Goal: Transaction & Acquisition: Purchase product/service

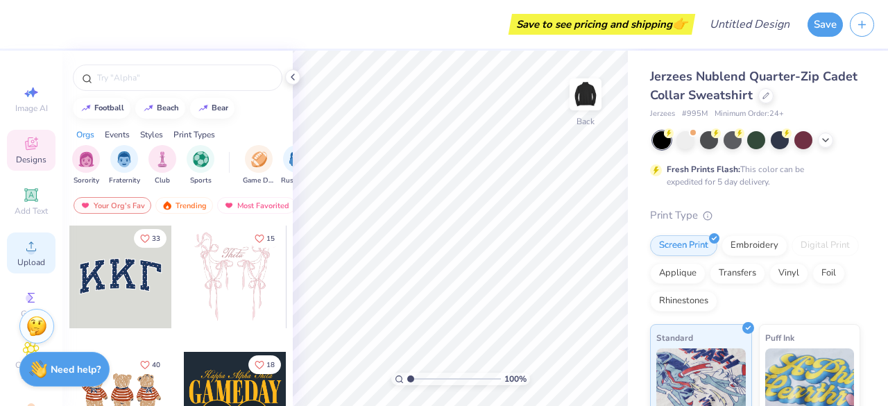
click at [26, 251] on icon at bounding box center [31, 247] width 10 height 10
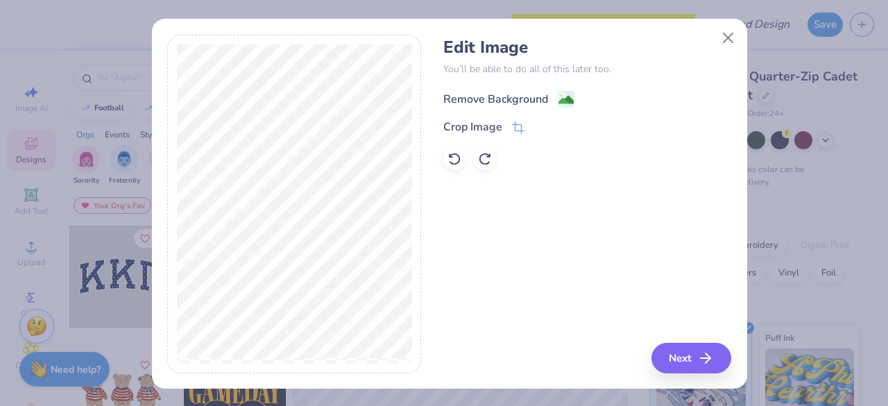
click at [559, 102] on image at bounding box center [566, 99] width 15 height 15
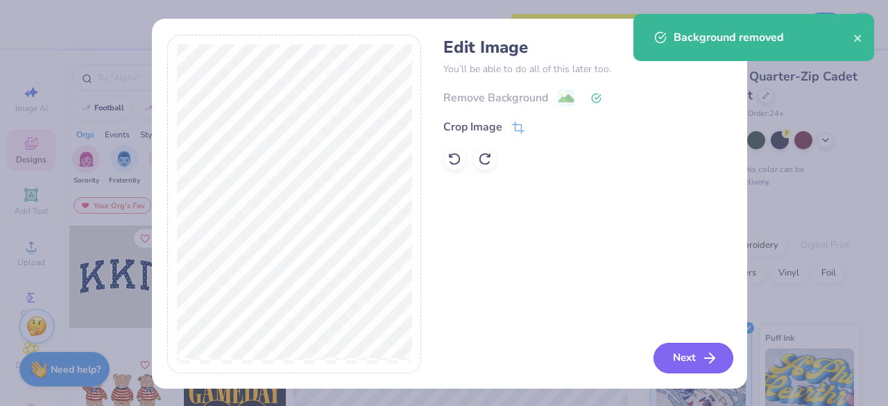
click at [688, 347] on button "Next" at bounding box center [694, 358] width 80 height 31
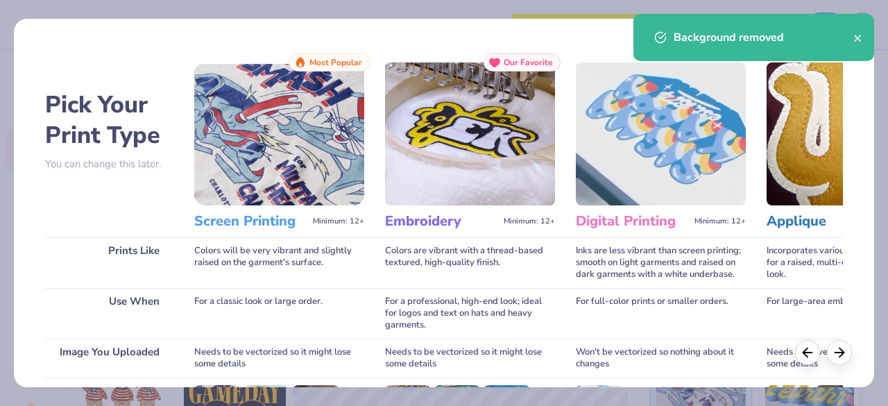
click at [288, 155] on img at bounding box center [279, 133] width 170 height 143
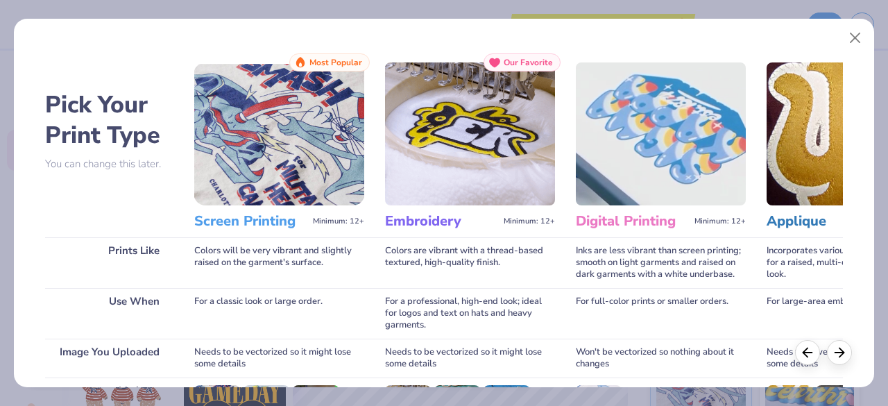
click at [275, 230] on h3 "Screen Printing" at bounding box center [250, 221] width 113 height 18
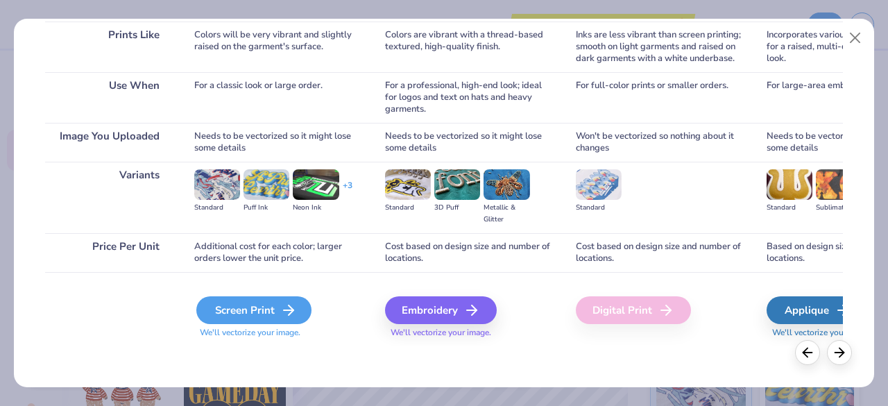
click at [282, 311] on icon at bounding box center [288, 310] width 17 height 17
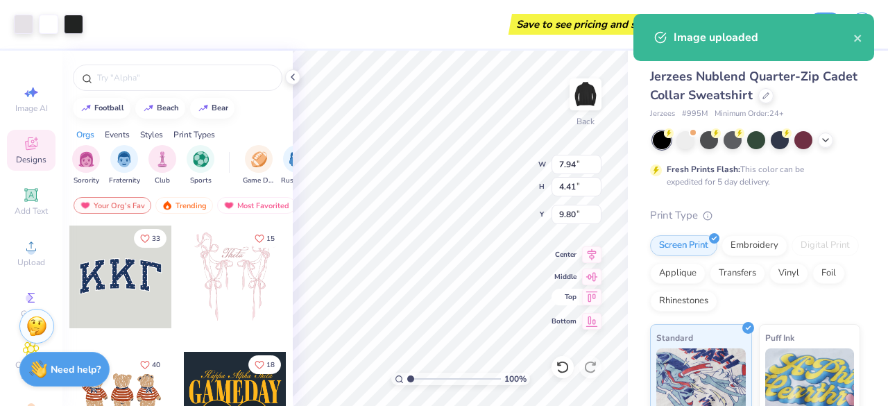
type input "5.75"
type input "3.19"
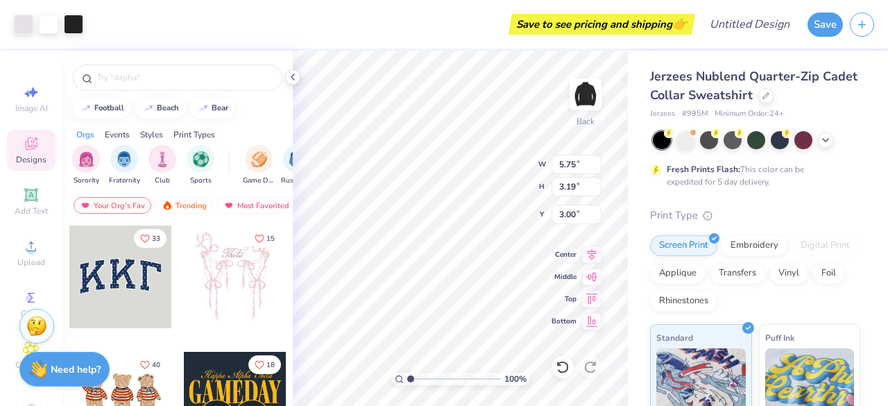
type input "3.00"
type input "3.64"
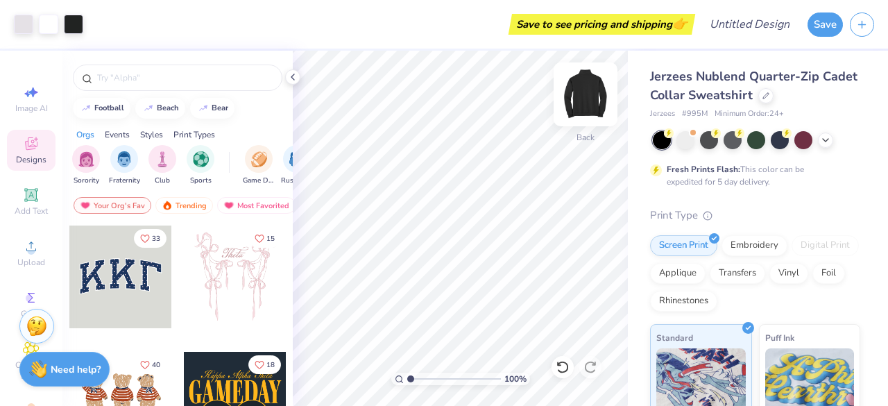
click at [589, 100] on img at bounding box center [586, 95] width 56 height 56
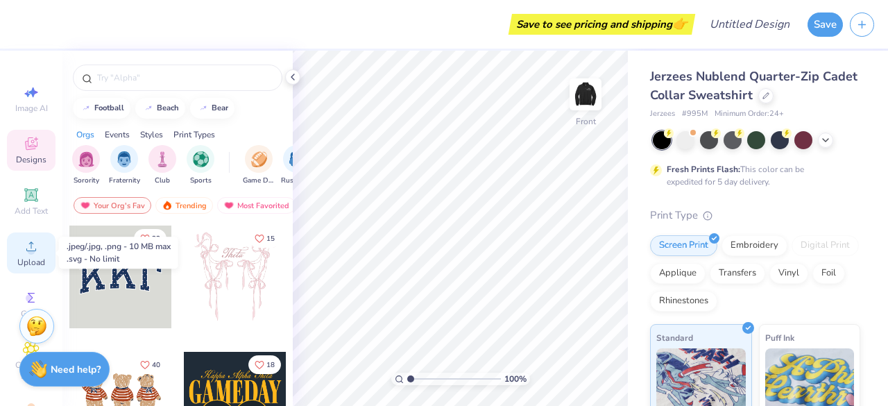
click at [24, 245] on icon at bounding box center [31, 246] width 17 height 17
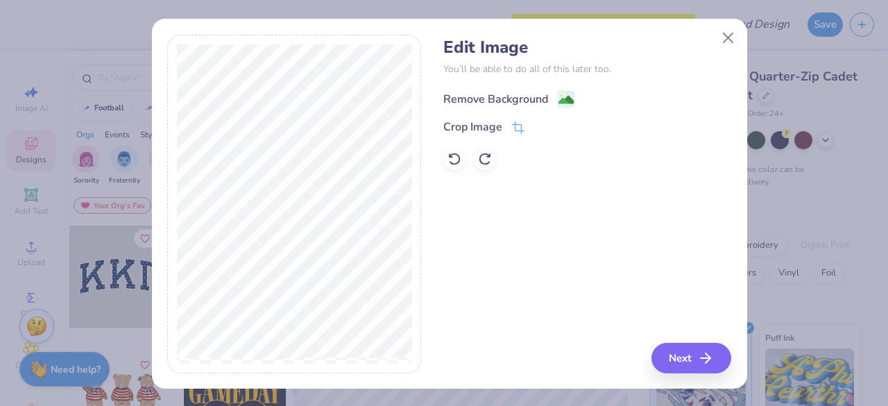
click at [514, 96] on div "Remove Background" at bounding box center [495, 99] width 105 height 17
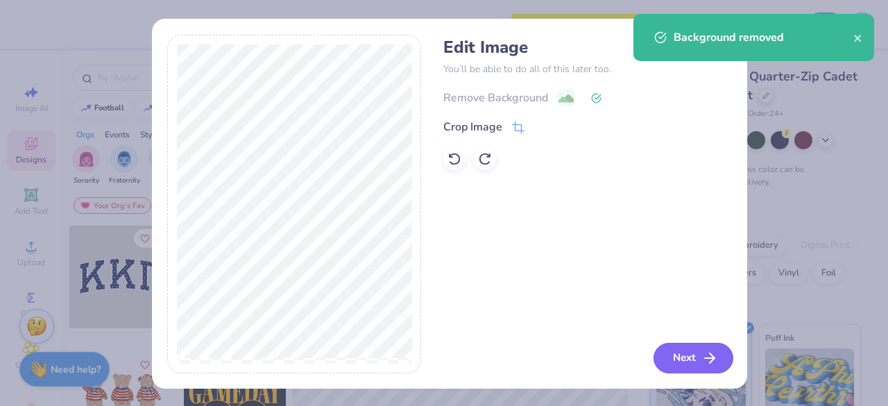
click at [686, 354] on button "Next" at bounding box center [694, 358] width 80 height 31
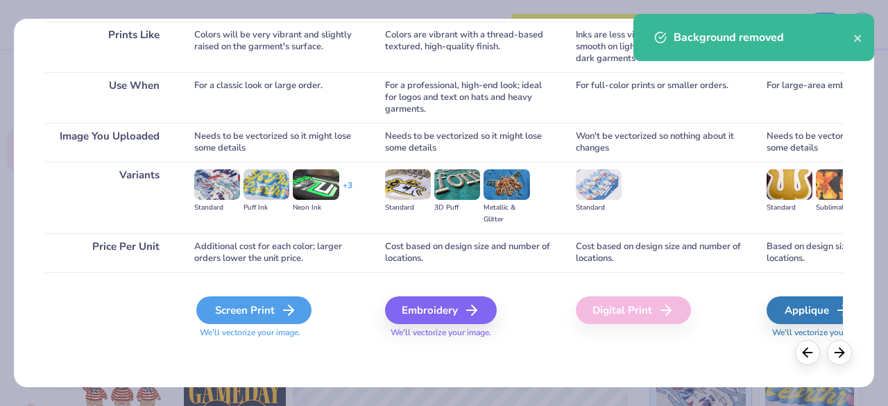
click at [257, 314] on div "Screen Print" at bounding box center [253, 310] width 115 height 28
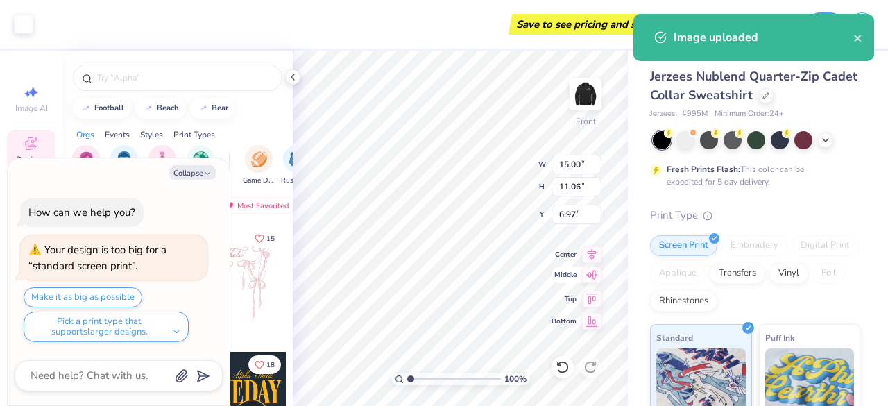
type textarea "x"
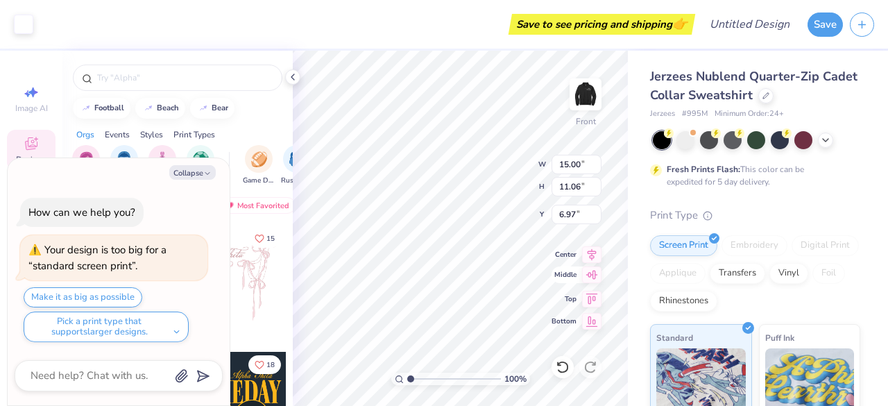
type input "2.55"
type textarea "x"
type input "4.07"
click at [257, 124] on div "Orgs Events Styles Print Types" at bounding box center [177, 130] width 230 height 19
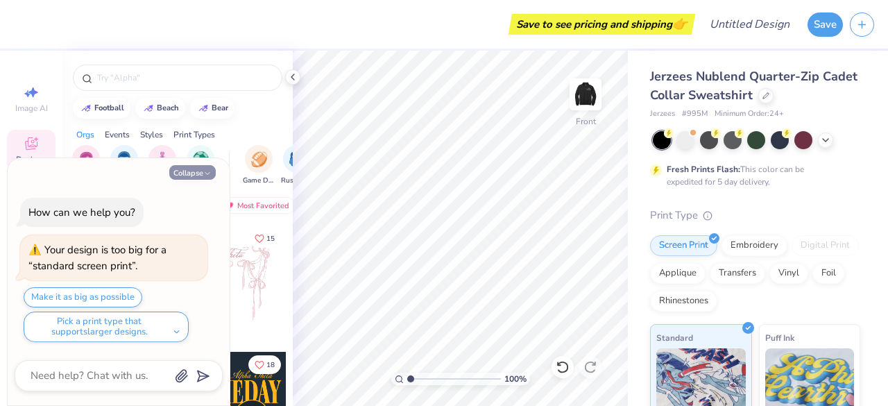
click at [201, 176] on button "Collapse" at bounding box center [192, 172] width 47 height 15
type textarea "x"
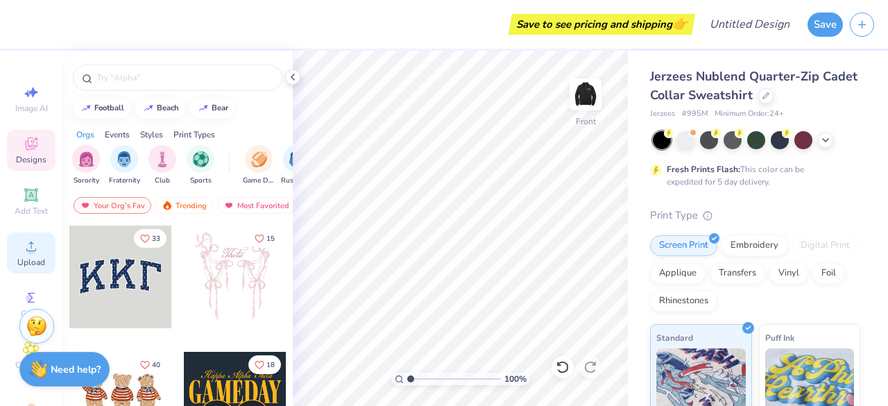
click at [25, 262] on span "Upload" at bounding box center [31, 262] width 28 height 11
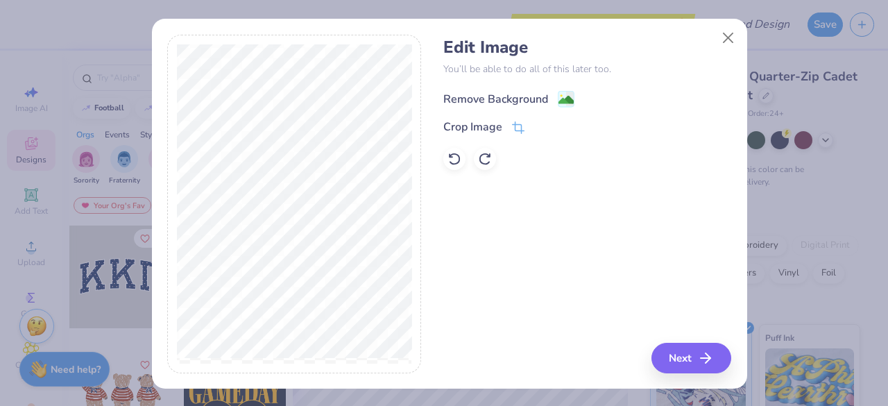
click at [506, 103] on div "Remove Background" at bounding box center [495, 99] width 105 height 17
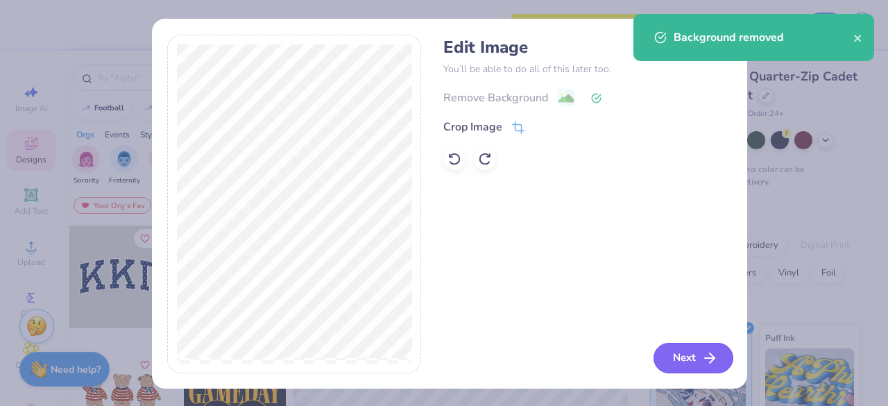
click at [687, 352] on button "Next" at bounding box center [694, 358] width 80 height 31
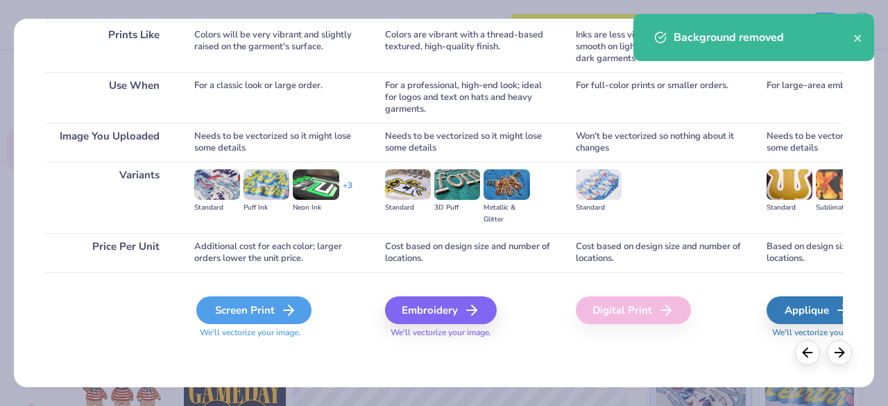
click at [253, 318] on div "Screen Print" at bounding box center [253, 310] width 115 height 28
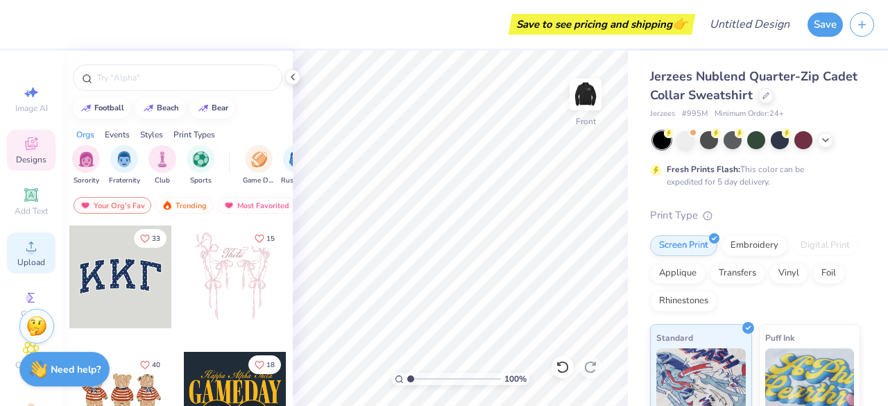
click at [7, 264] on div "Upload" at bounding box center [31, 253] width 49 height 41
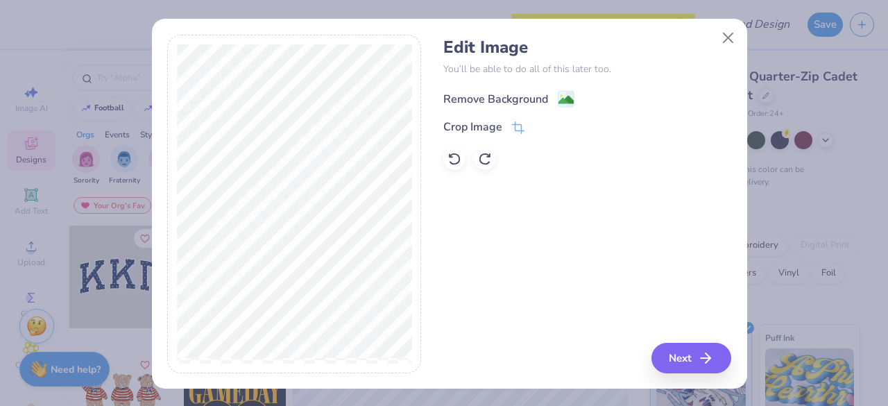
click at [513, 92] on div "Remove Background" at bounding box center [495, 99] width 105 height 17
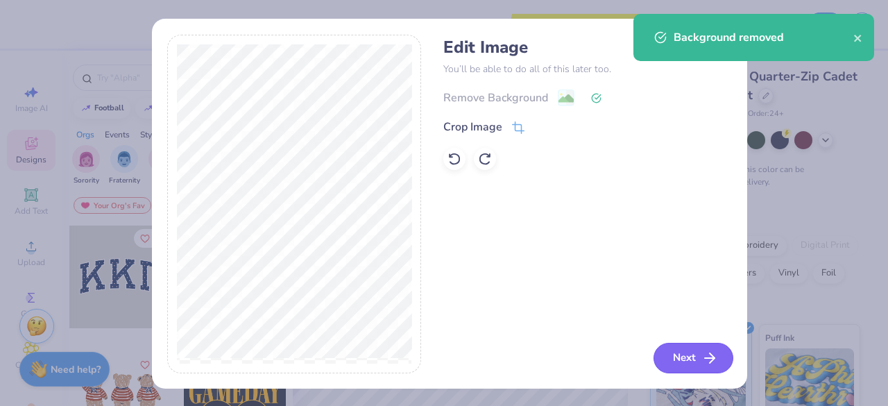
click at [702, 351] on icon "button" at bounding box center [710, 358] width 17 height 17
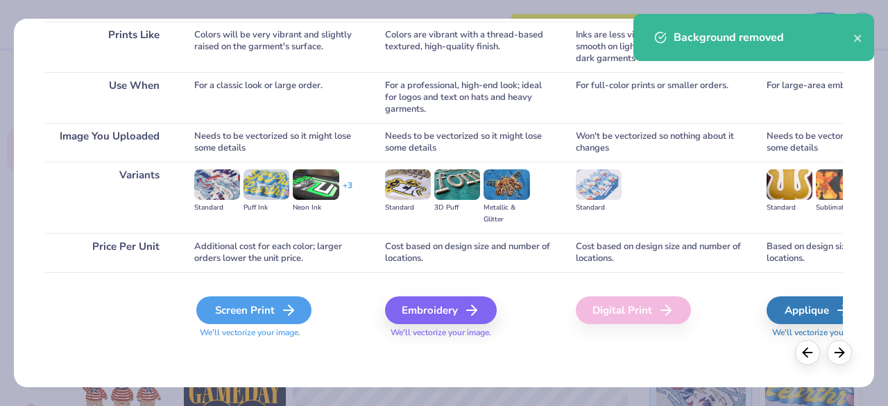
click at [267, 315] on div "Screen Print" at bounding box center [253, 310] width 115 height 28
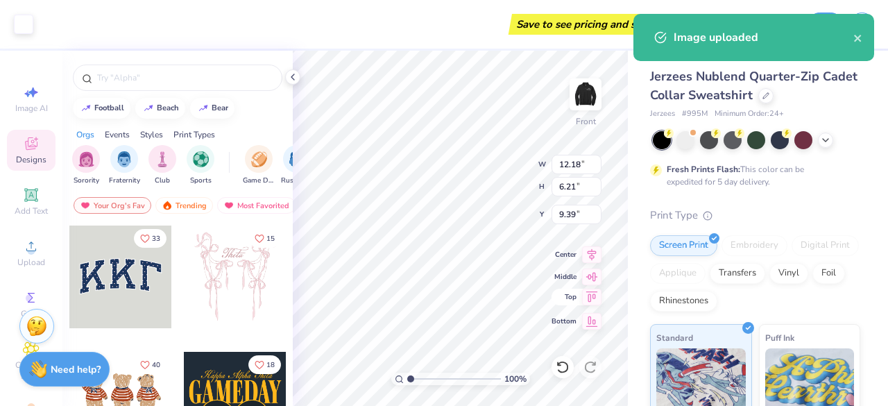
type input "7.68"
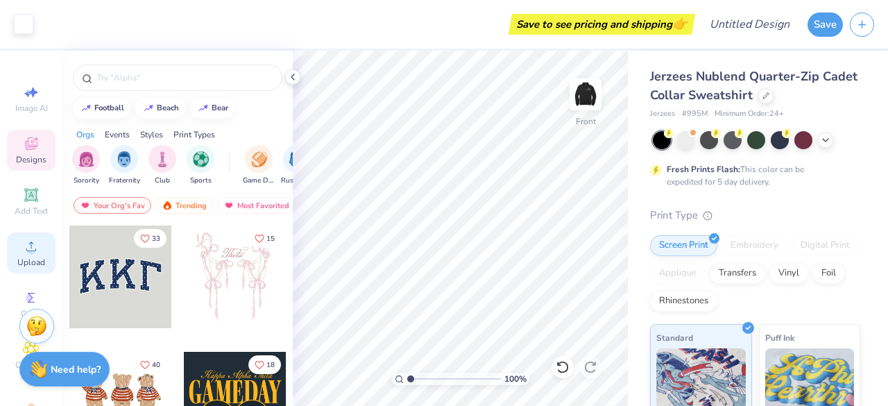
click at [32, 253] on icon at bounding box center [31, 246] width 17 height 17
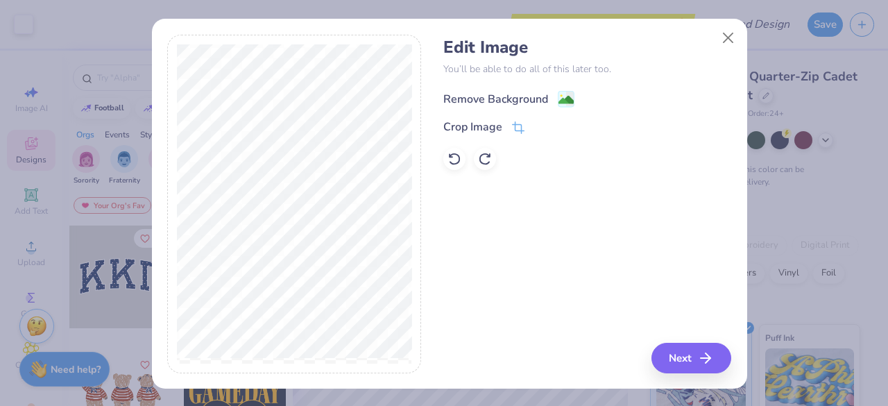
click at [502, 101] on div "Remove Background" at bounding box center [495, 99] width 105 height 17
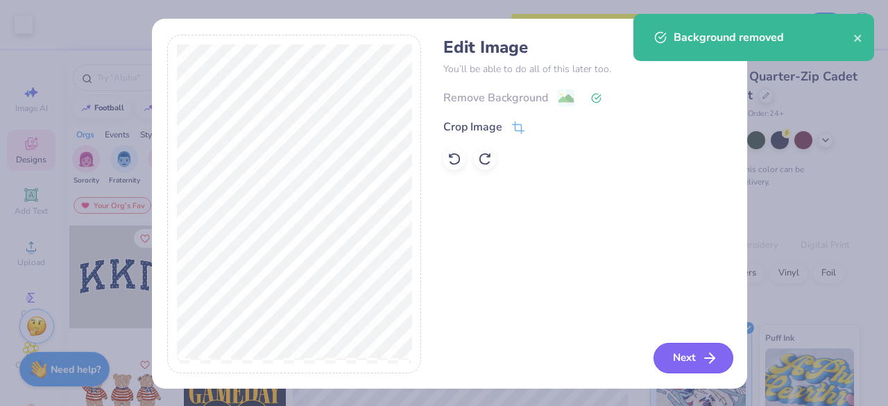
click at [702, 368] on button "Next" at bounding box center [694, 358] width 80 height 31
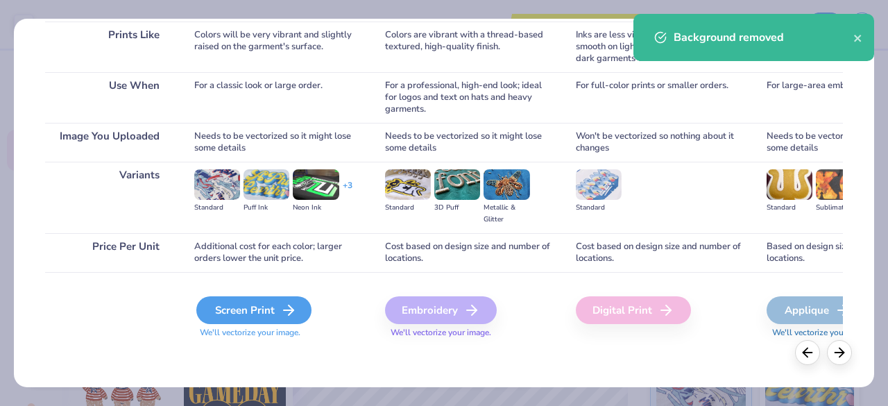
click at [263, 319] on div "Screen Print" at bounding box center [253, 310] width 115 height 28
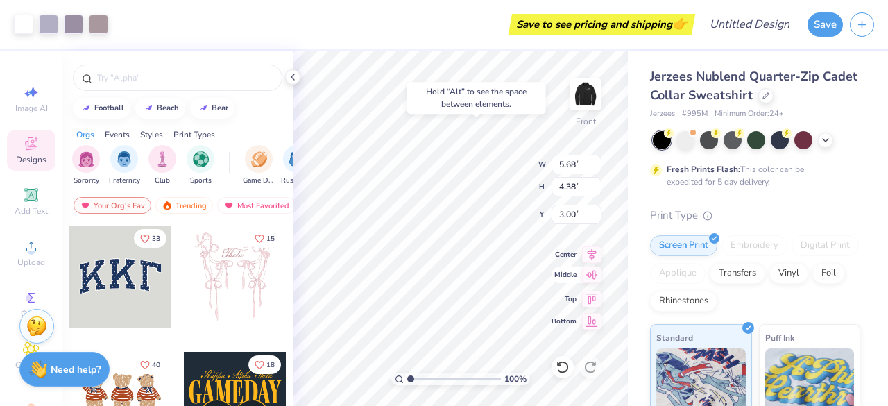
type input "3.00"
type input "7.38"
type input "1.19"
type input "5.58"
type input "12.18"
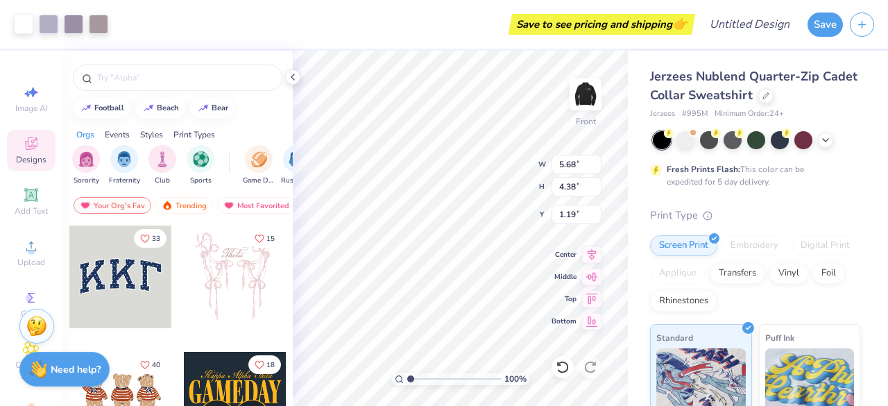
type input "6.21"
type input "5.58"
type input "14.80"
type input "7.55"
type input "6.86"
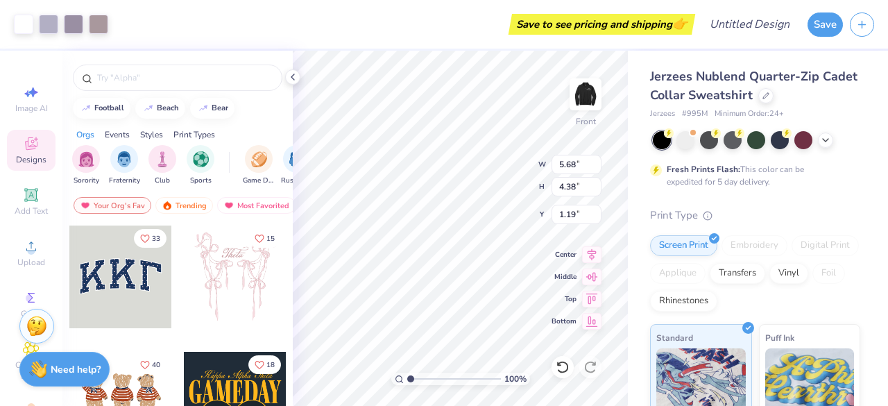
type input "2.48"
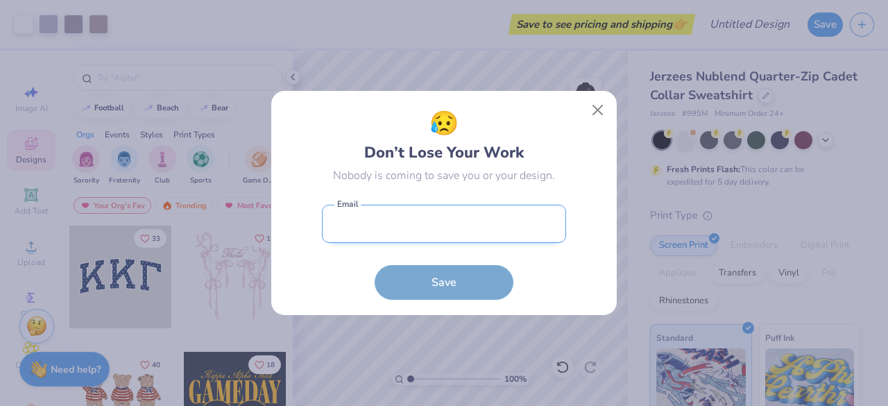
click at [441, 240] on input "email" at bounding box center [444, 224] width 244 height 38
type input "[PERSON_NAME][EMAIL_ADDRESS][PERSON_NAME][DOMAIN_NAME][PERSON_NAME]"
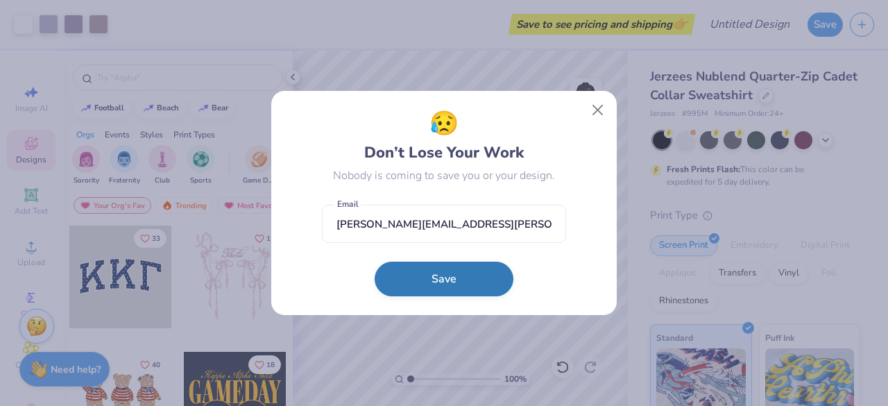
click at [428, 273] on button "Save" at bounding box center [444, 279] width 139 height 35
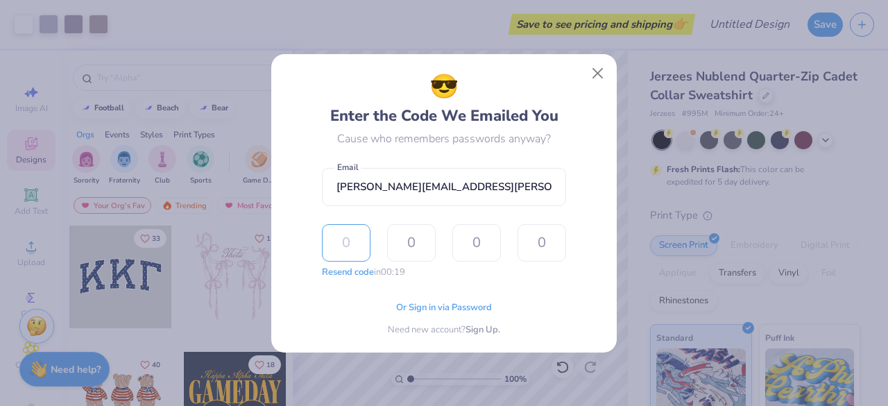
type input "7"
type input "6"
type input "9"
type input "7"
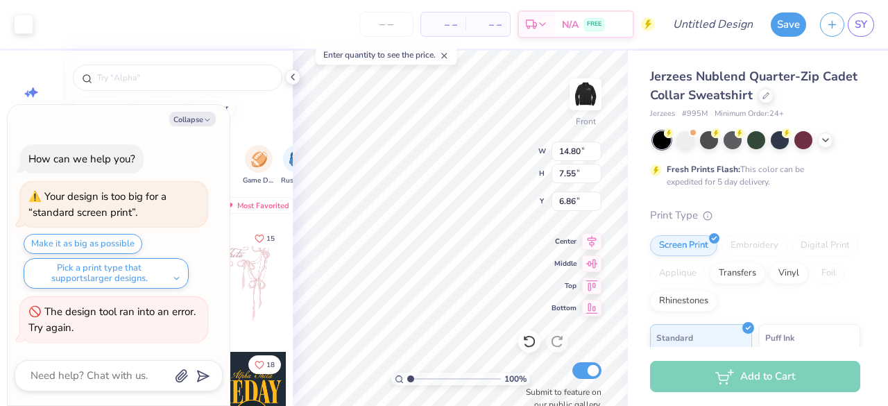
type textarea "x"
type input "8.05"
type textarea "x"
type input "5.68"
type input "4.38"
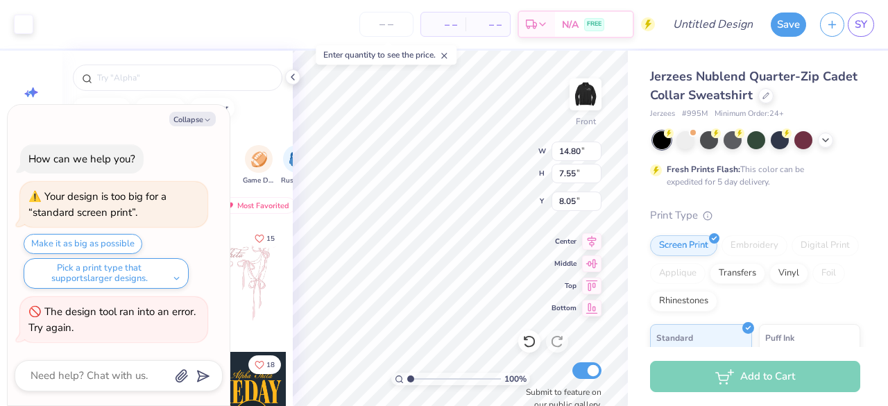
type input "3.18"
type textarea "x"
type input "3.00"
type textarea "x"
type input "14.80"
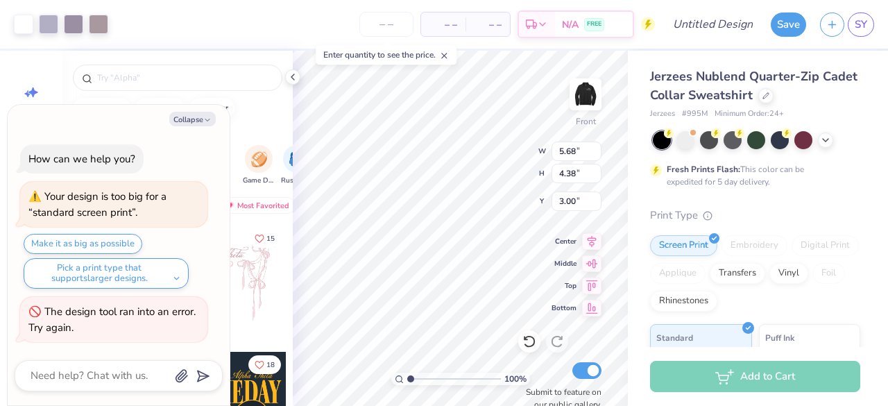
type input "7.55"
type input "8.05"
type textarea "x"
type input "13.20"
type input "6.73"
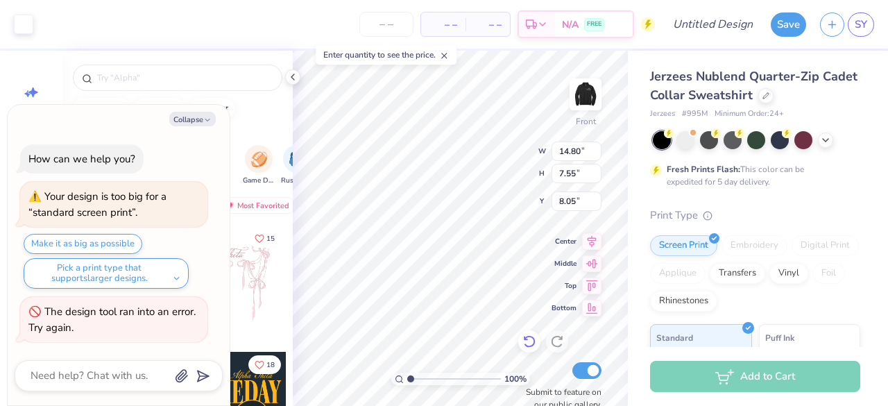
type input "8.87"
type textarea "x"
type input "9.14"
type textarea "x"
type input "7.06"
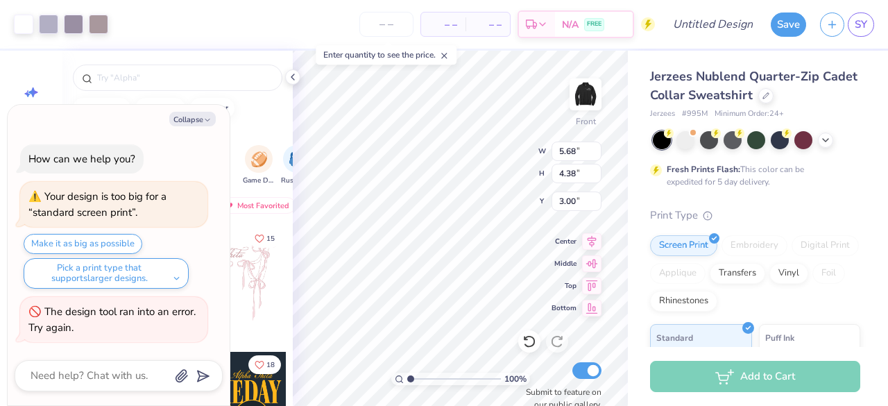
type input "5.44"
type textarea "x"
type input "1.50"
type textarea "x"
type input "13.20"
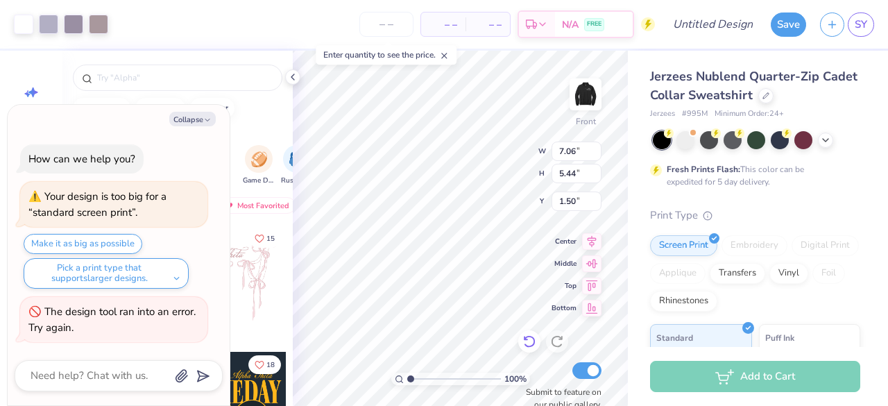
type input "6.73"
type input "8.34"
click at [536, 363] on div "Submit to feature on our public gallery." at bounding box center [559, 385] width 83 height 51
type textarea "x"
type input "6.48"
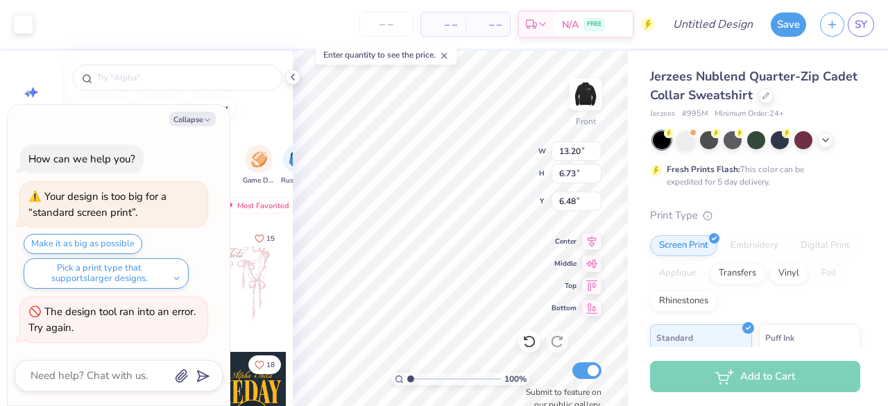
type textarea "x"
type input "8.48"
type textarea "x"
type input "8.53"
type textarea "x"
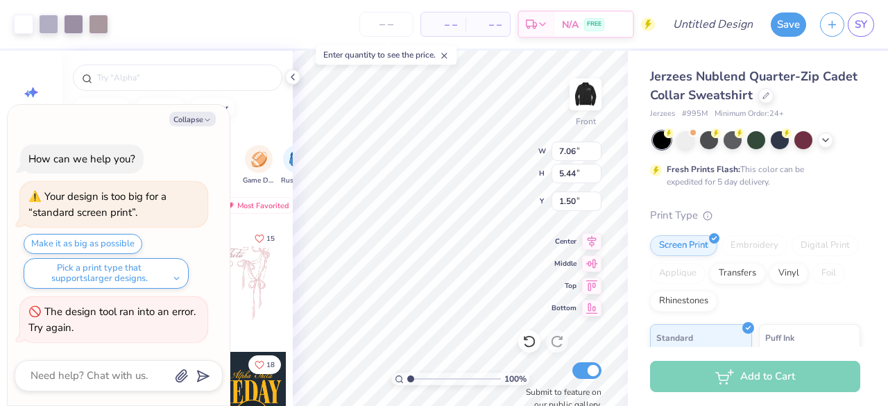
type input "3.64"
click at [357, 63] on div "Enter quantity to see the price." at bounding box center [386, 54] width 141 height 19
type textarea "x"
type input "1.83"
click at [634, 226] on div "Jerzees Nublend Quarter-Zip Cadet Collar Sweatshirt Jerzees # 995M Minimum Orde…" at bounding box center [758, 344] width 260 height 587
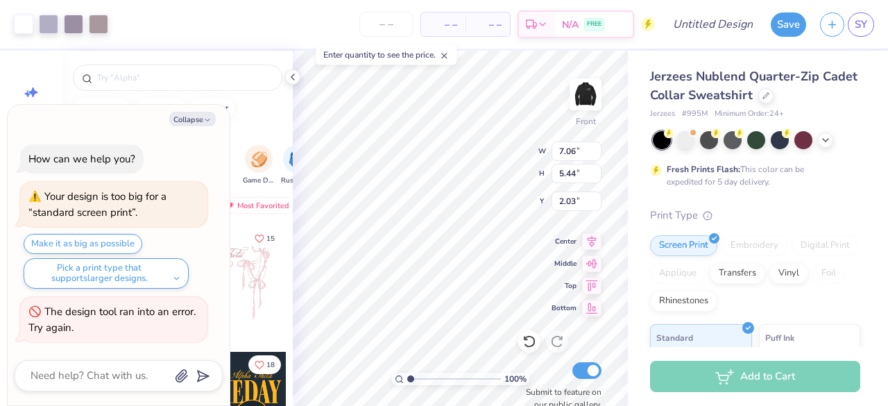
type textarea "x"
type input "2.18"
click at [648, 234] on div "Jerzees Nublend Quarter-Zip Cadet Collar Sweatshirt Jerzees # 995M Minimum Orde…" at bounding box center [758, 344] width 260 height 587
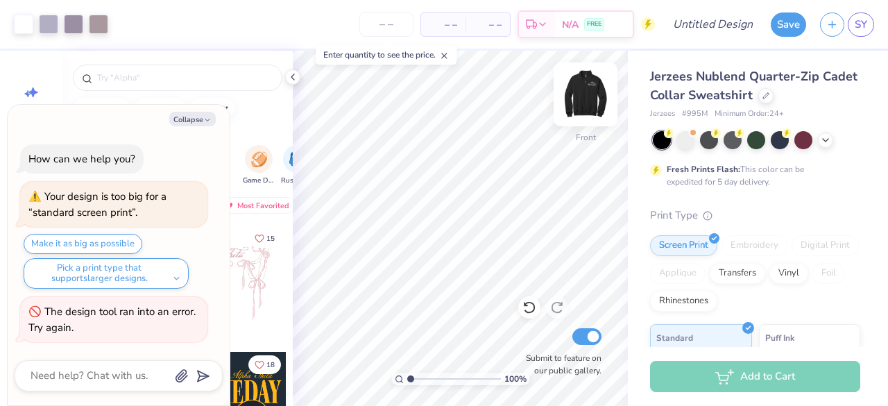
click at [580, 99] on img at bounding box center [586, 95] width 56 height 56
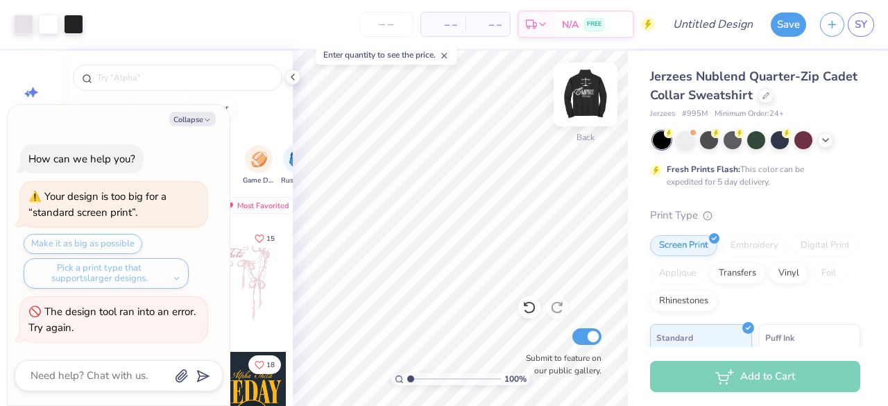
click at [591, 99] on img at bounding box center [586, 95] width 56 height 56
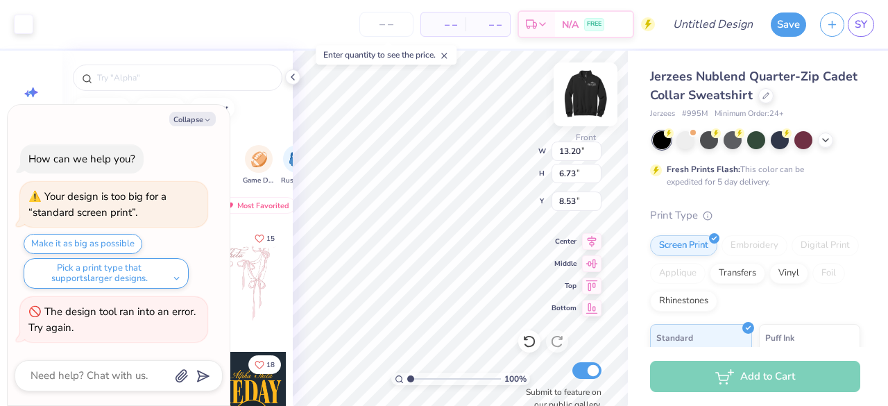
type textarea "x"
type input "11.66"
type input "5.95"
type input "9.31"
type textarea "x"
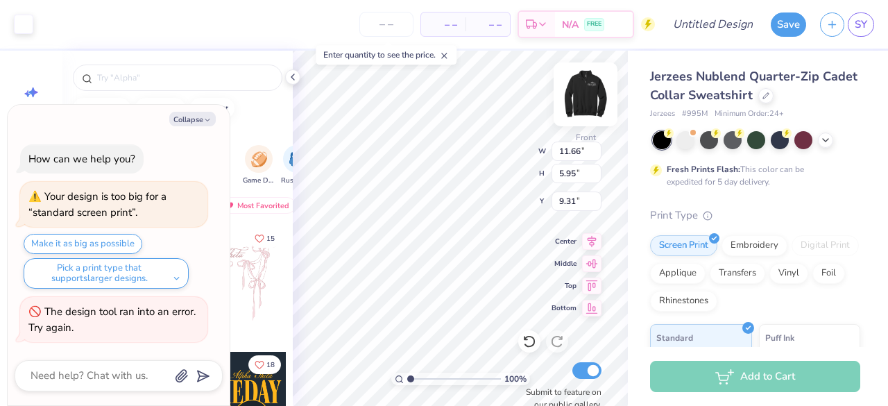
type input "9.02"
type textarea "x"
type input "9.17"
type textarea "x"
type input "7.06"
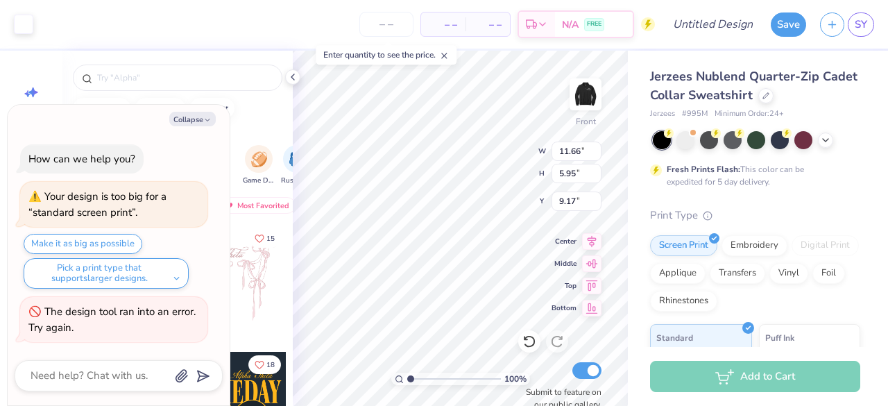
type input "5.44"
type input "2.18"
type textarea "x"
type input "3.00"
type textarea "x"
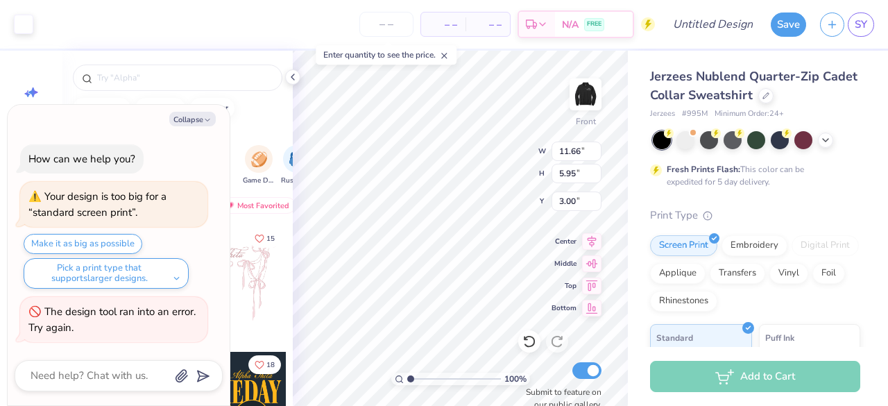
type input "13.54"
type input "6.90"
type textarea "x"
type input "3.67"
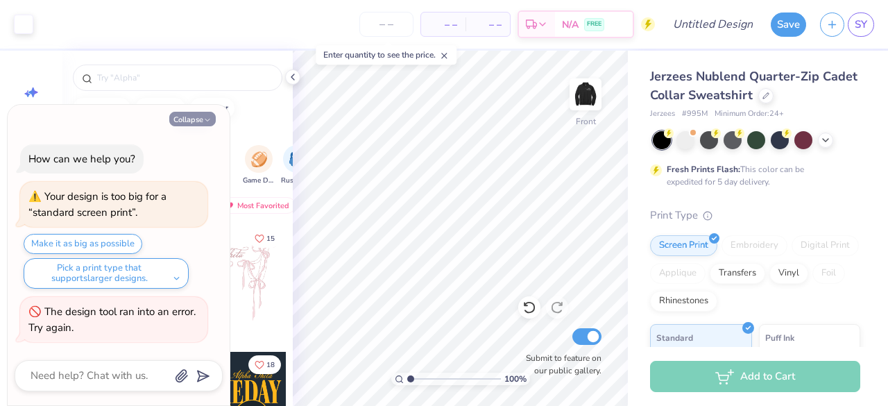
click at [193, 124] on button "Collapse" at bounding box center [192, 119] width 47 height 15
type textarea "x"
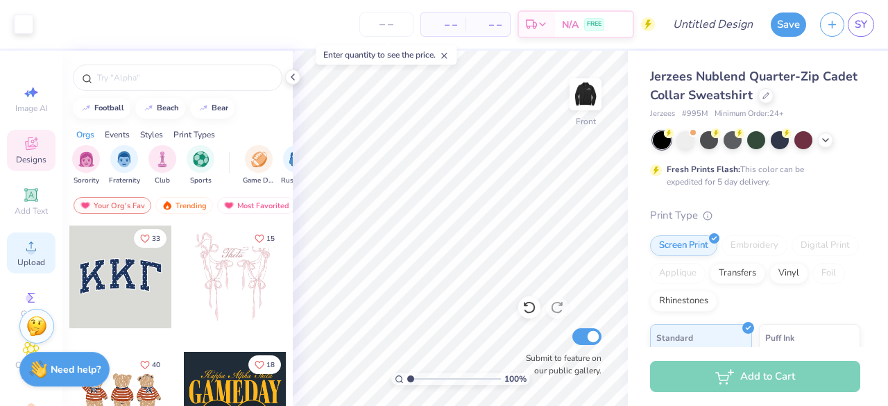
click at [20, 263] on span "Upload" at bounding box center [31, 262] width 28 height 11
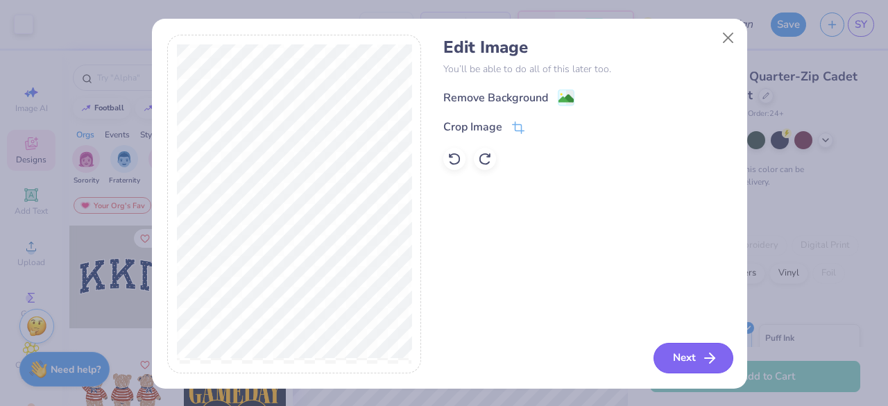
click at [704, 361] on icon "button" at bounding box center [710, 358] width 17 height 17
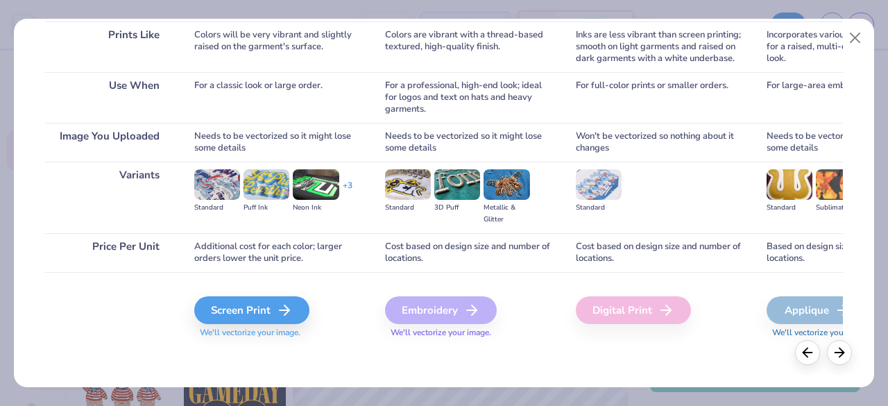
scroll to position [0, 0]
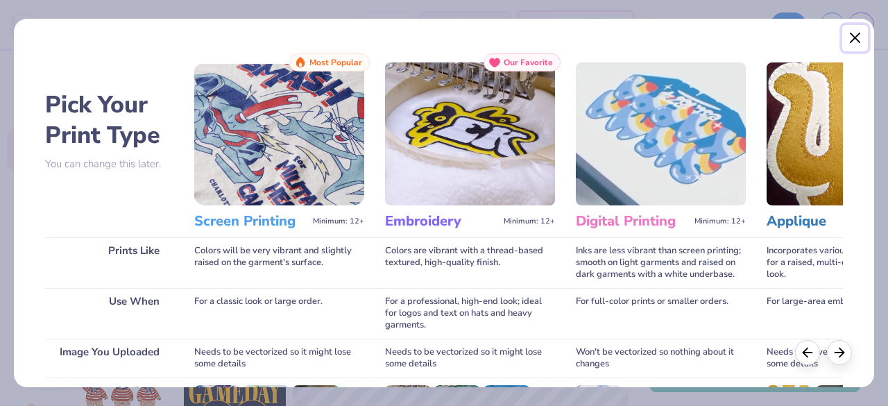
click at [846, 40] on button "Close" at bounding box center [856, 38] width 26 height 26
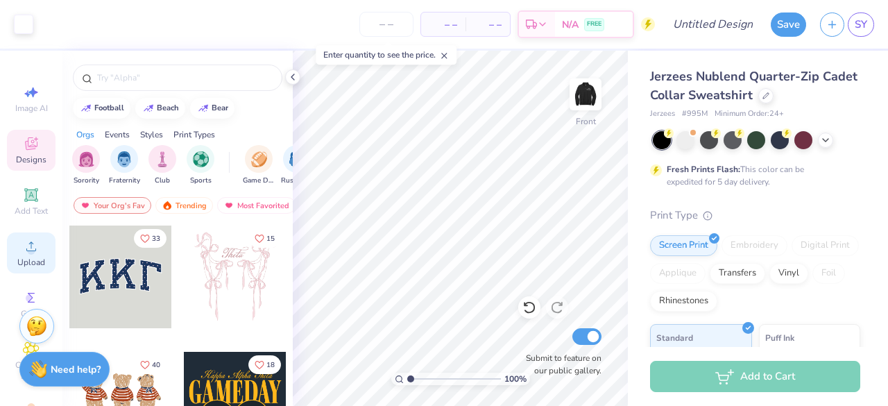
click at [31, 256] on div "Upload" at bounding box center [31, 253] width 49 height 41
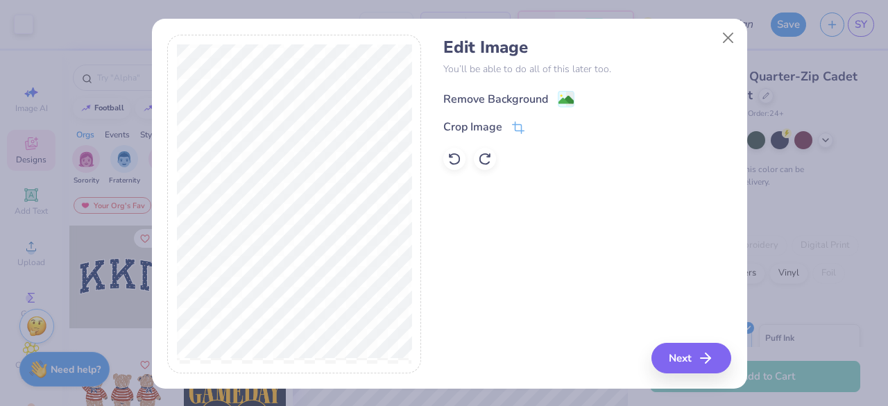
click at [559, 102] on image at bounding box center [566, 99] width 15 height 15
click at [695, 360] on button "Next" at bounding box center [694, 358] width 80 height 31
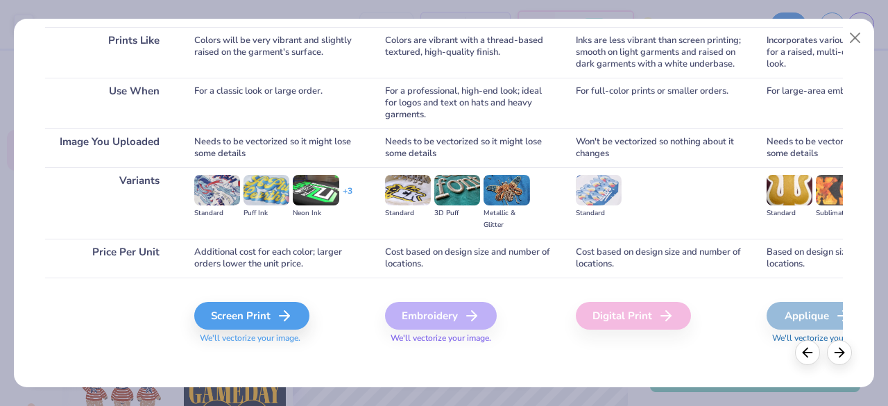
scroll to position [211, 0]
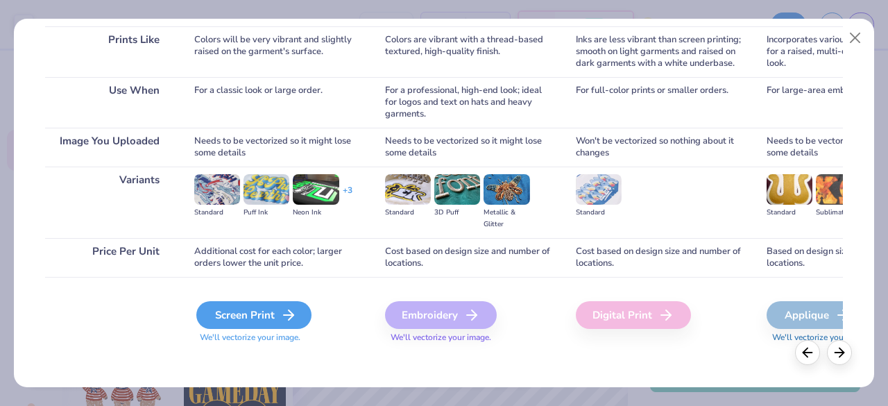
click at [230, 317] on div "Screen Print" at bounding box center [253, 315] width 115 height 28
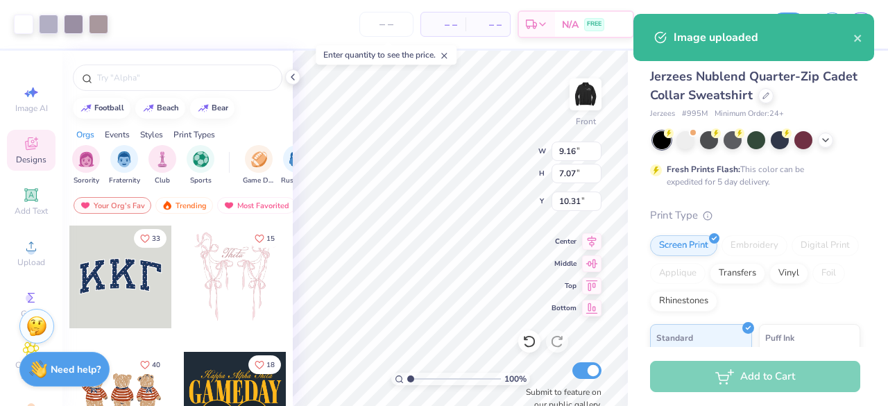
type input "9.16"
type input "7.07"
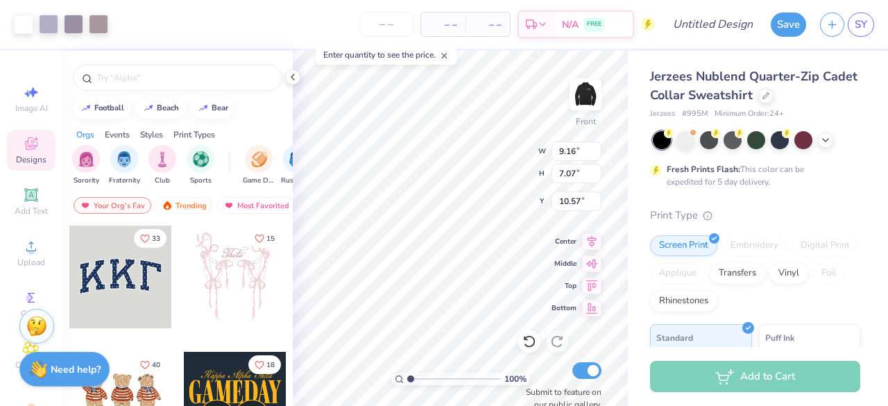
type input "10.57"
type input "8.38"
type input "4.29"
type input "3.31"
type input "12.13"
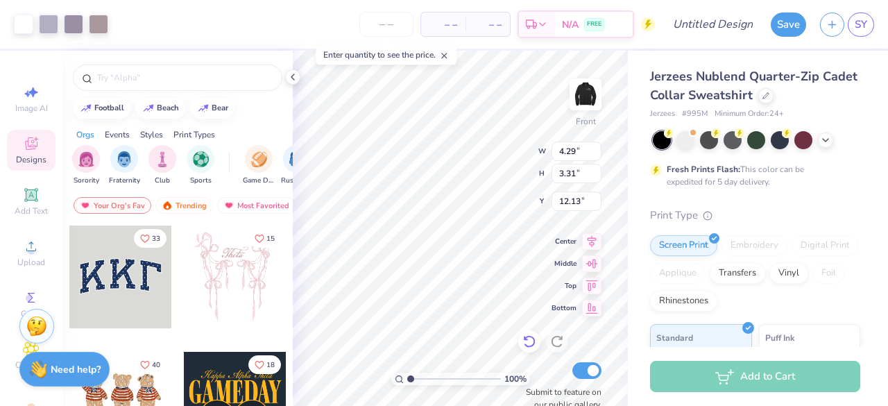
type input "5.06"
type input "13.54"
type input "6.90"
type input "3.00"
type input "4.29"
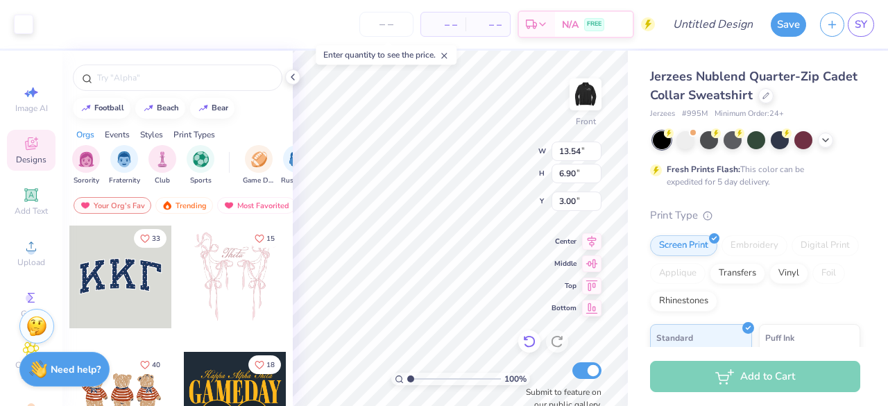
type input "3.31"
type input "5.06"
type input "2.17"
type input "1.67"
type input "6.70"
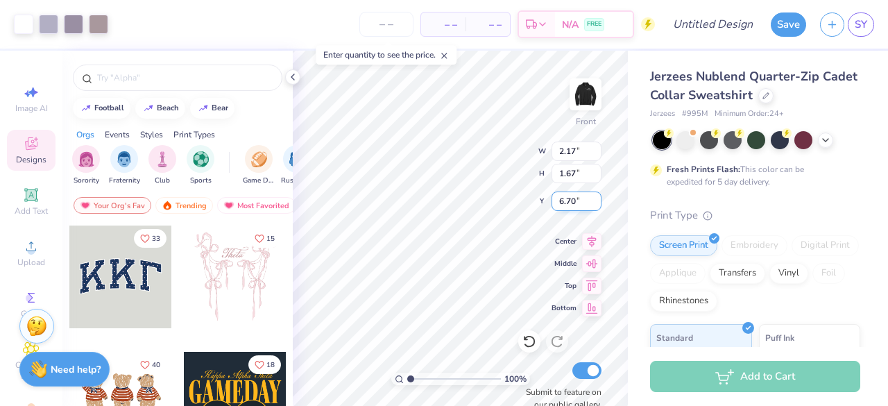
click at [555, 196] on div "100 % Front W 2.17 2.17 " H 1.67 1.67 " Y 6.70 6.70 " Center Middle Top Bottom …" at bounding box center [460, 228] width 335 height 355
type input "5.18"
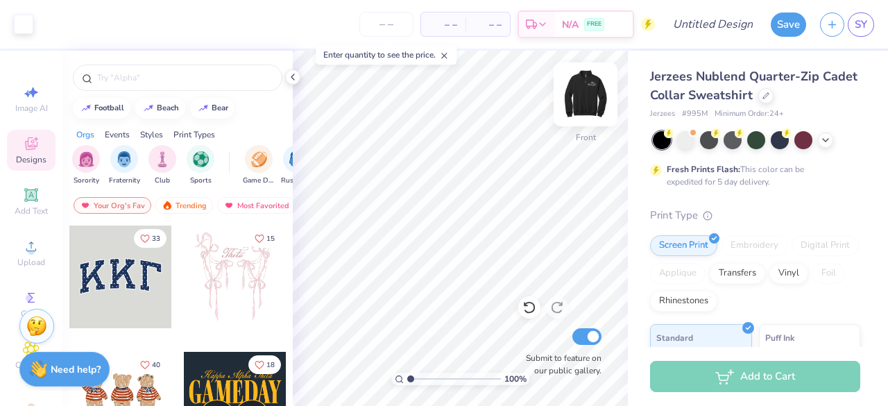
click at [589, 95] on img at bounding box center [586, 95] width 56 height 56
type input "1.0093539075648"
type textarea "x"
type input "1.01963437102063"
type textarea "x"
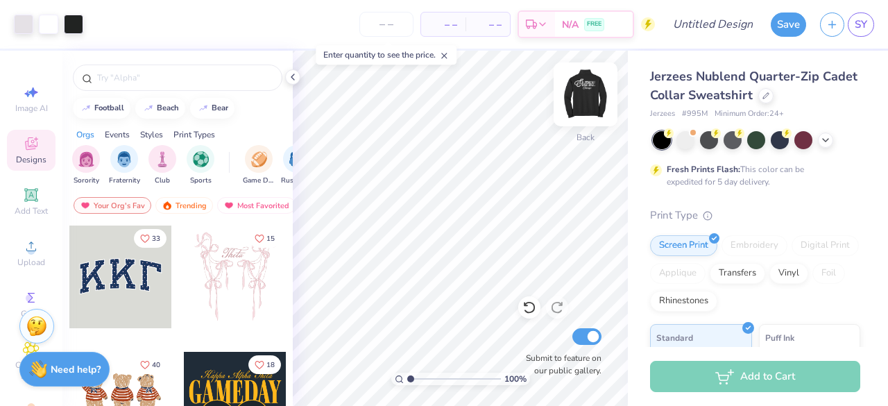
type input "1.02445683882577"
type textarea "x"
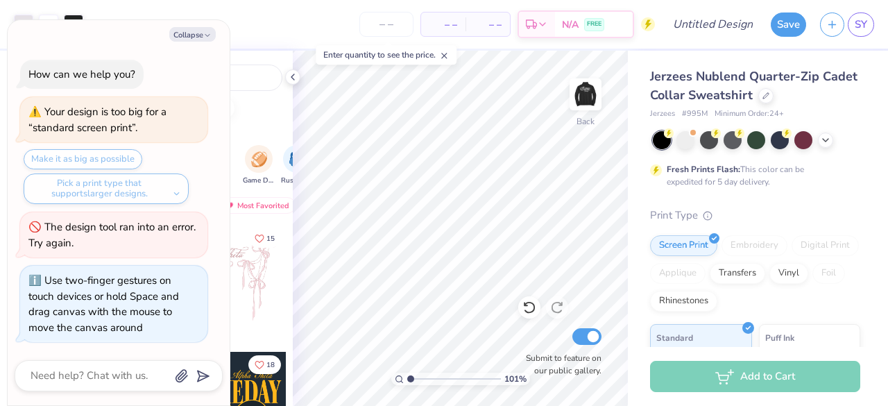
type input "1.00570753470149"
click at [454, 55] on div "Enter quantity to see the price." at bounding box center [386, 54] width 141 height 19
click at [205, 31] on button "Collapse" at bounding box center [192, 34] width 47 height 15
type textarea "x"
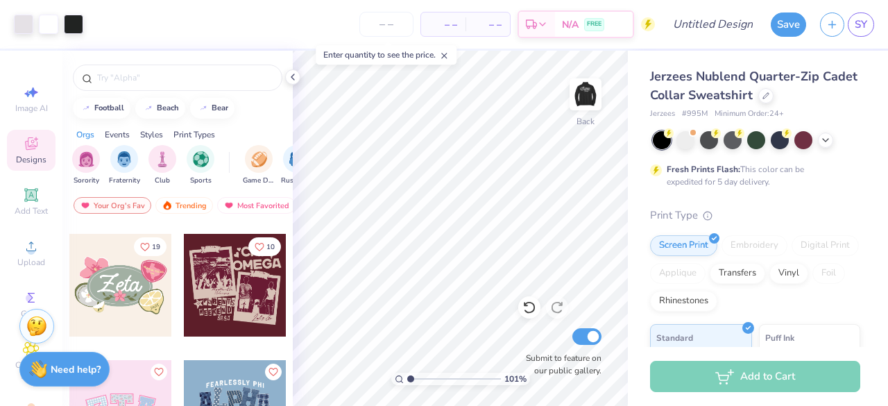
scroll to position [71, 0]
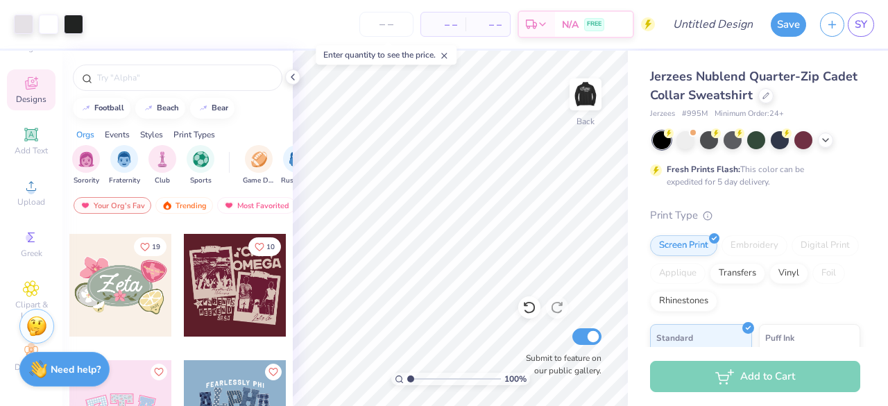
drag, startPoint x: 409, startPoint y: 382, endPoint x: 367, endPoint y: 369, distance: 43.9
type input "1"
click at [407, 373] on input "range" at bounding box center [454, 379] width 94 height 12
click at [447, 53] on line at bounding box center [444, 55] width 5 height 5
click at [589, 97] on img at bounding box center [586, 95] width 56 height 56
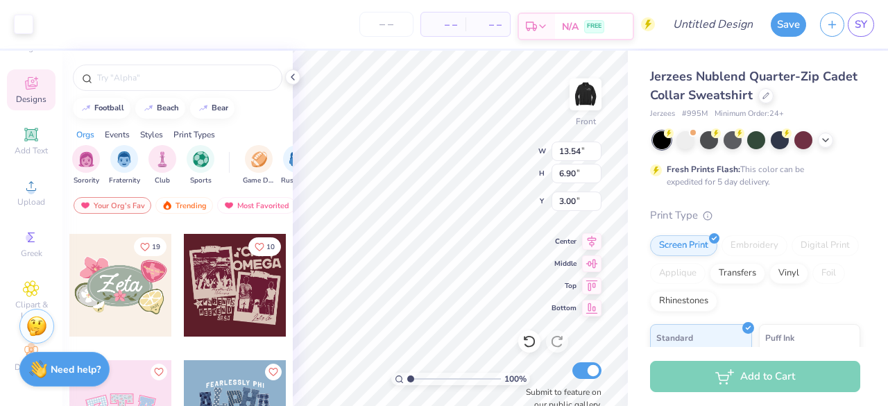
type input "7.19"
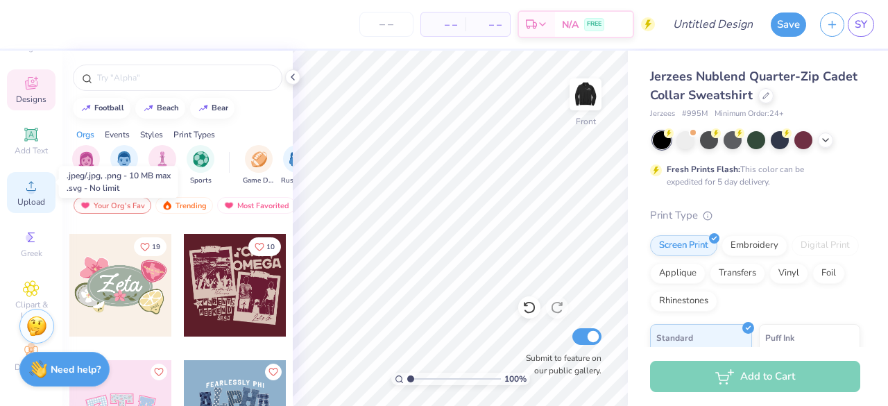
click at [17, 183] on div "Upload" at bounding box center [31, 192] width 49 height 41
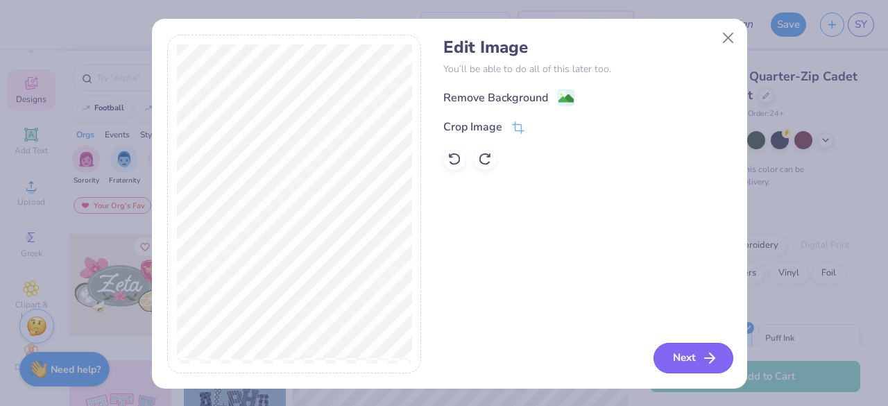
click at [674, 359] on button "Next" at bounding box center [694, 358] width 80 height 31
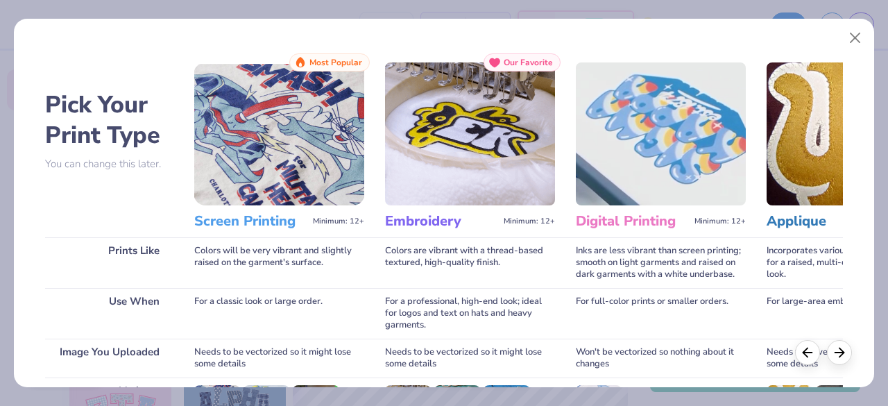
scroll to position [216, 0]
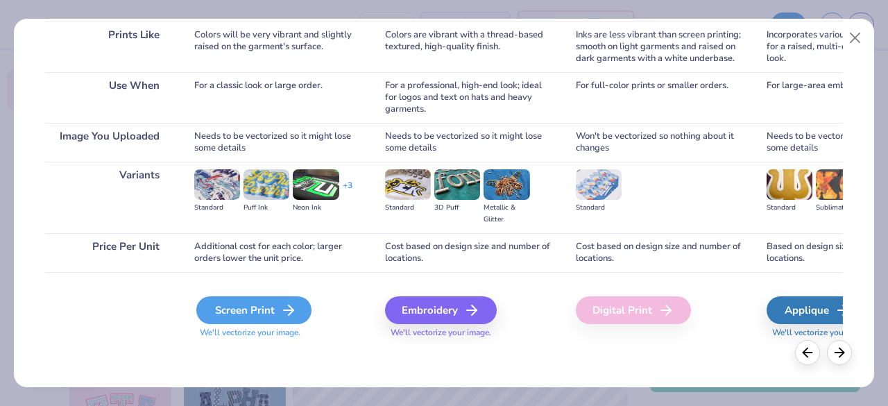
click at [273, 306] on div "Screen Print" at bounding box center [253, 310] width 115 height 28
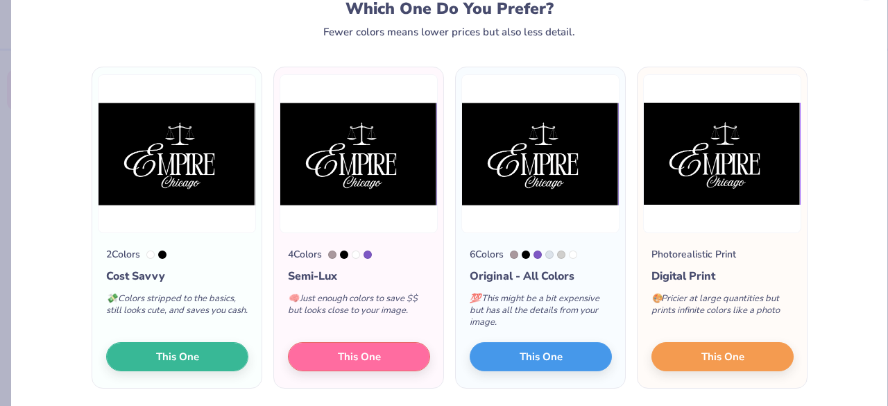
scroll to position [51, 0]
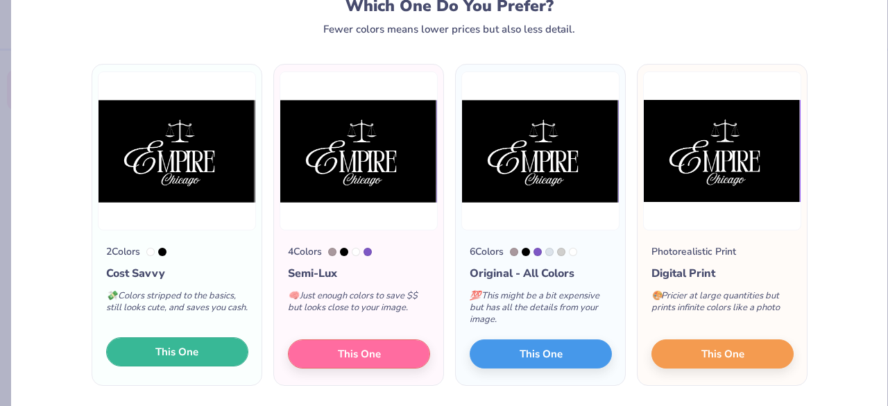
click at [177, 353] on span "This One" at bounding box center [176, 352] width 43 height 16
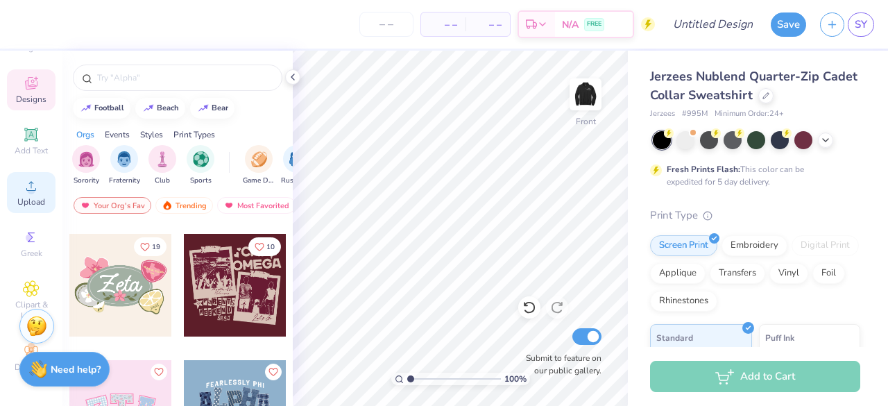
click at [31, 180] on icon at bounding box center [31, 186] width 17 height 17
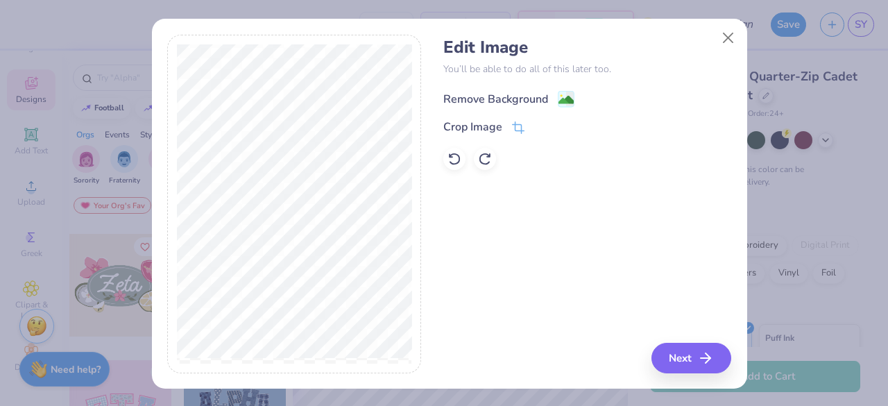
click at [454, 104] on div "Remove Background" at bounding box center [495, 99] width 105 height 17
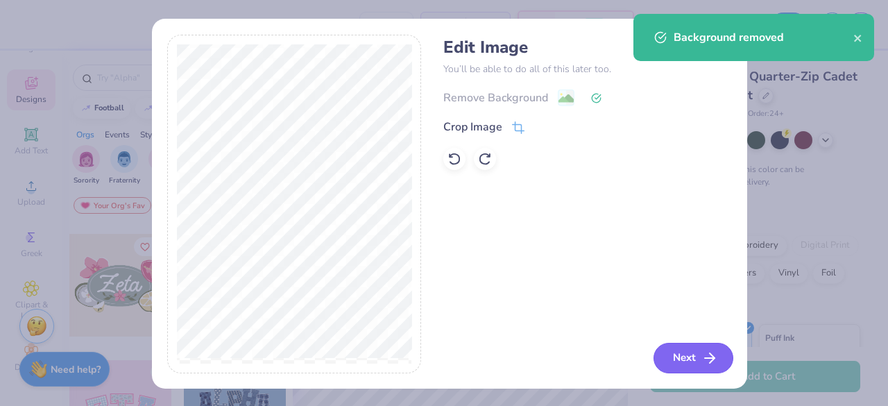
click at [702, 356] on icon "button" at bounding box center [710, 358] width 17 height 17
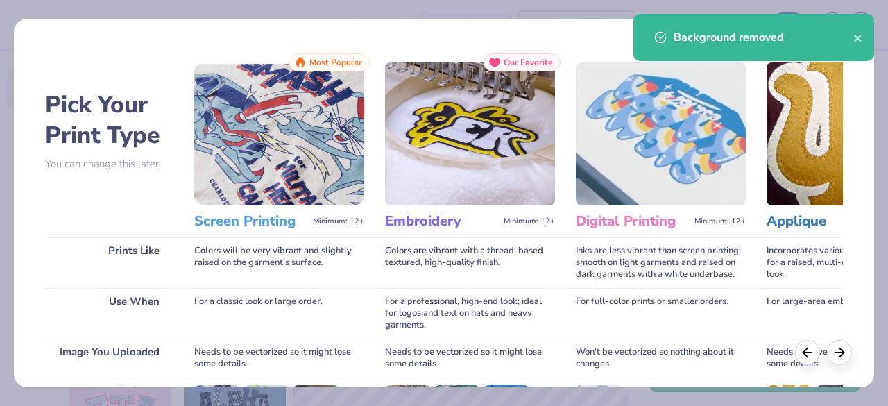
scroll to position [216, 0]
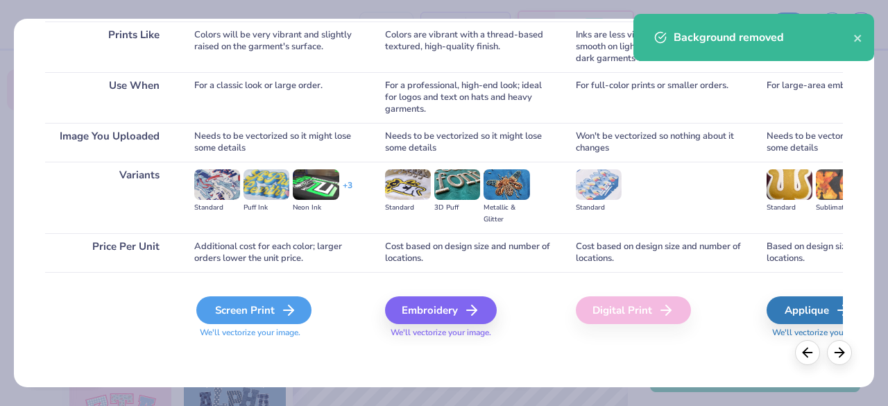
click at [230, 310] on div "Screen Print" at bounding box center [253, 310] width 115 height 28
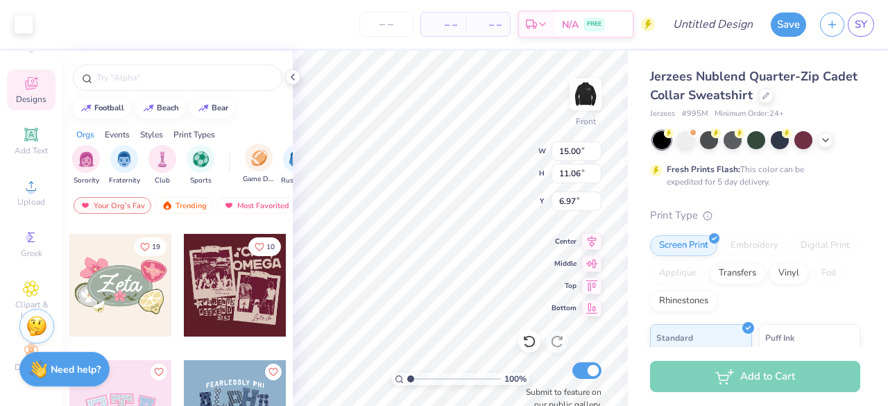
type input "3.83"
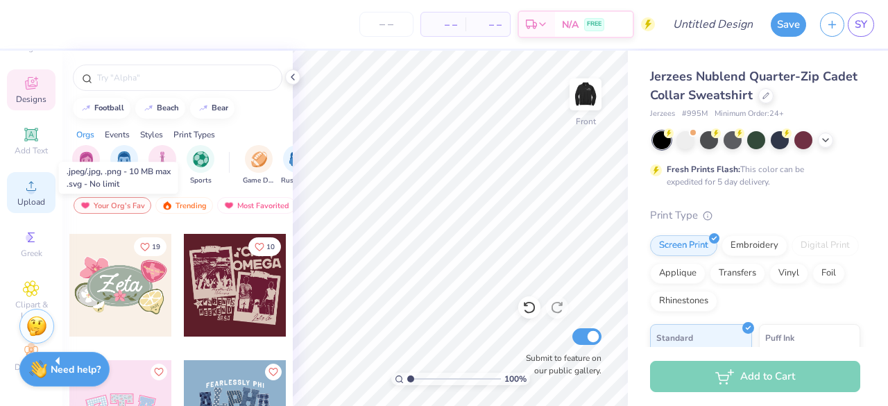
click at [26, 184] on div "Upload" at bounding box center [31, 192] width 49 height 41
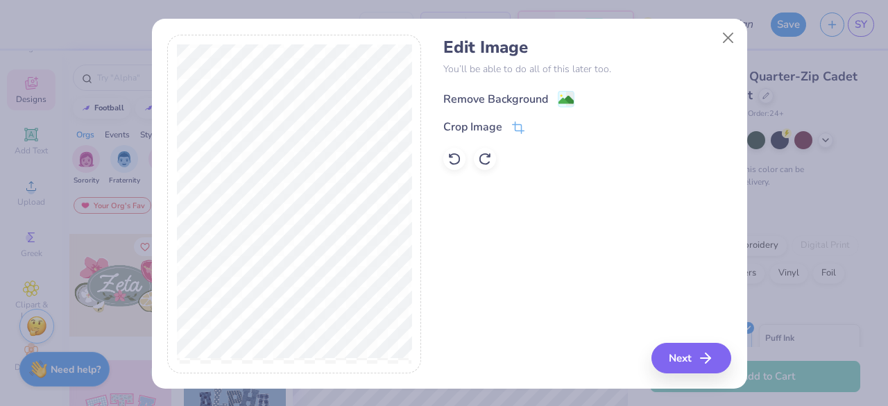
click at [490, 95] on div "Remove Background" at bounding box center [495, 99] width 105 height 17
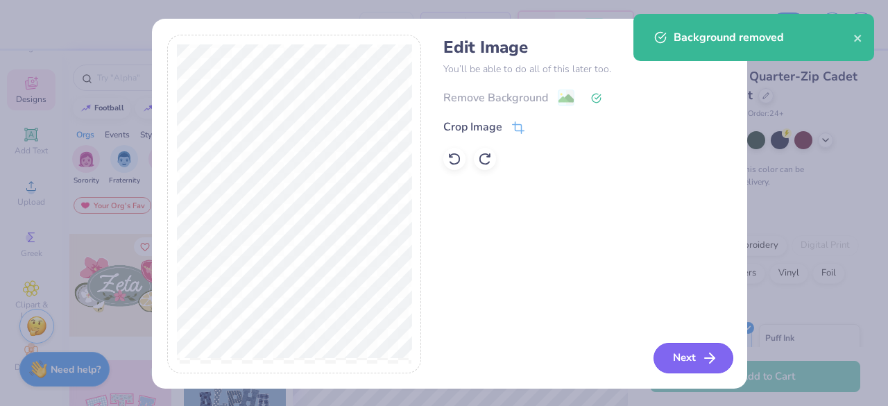
click at [707, 348] on button "Next" at bounding box center [694, 358] width 80 height 31
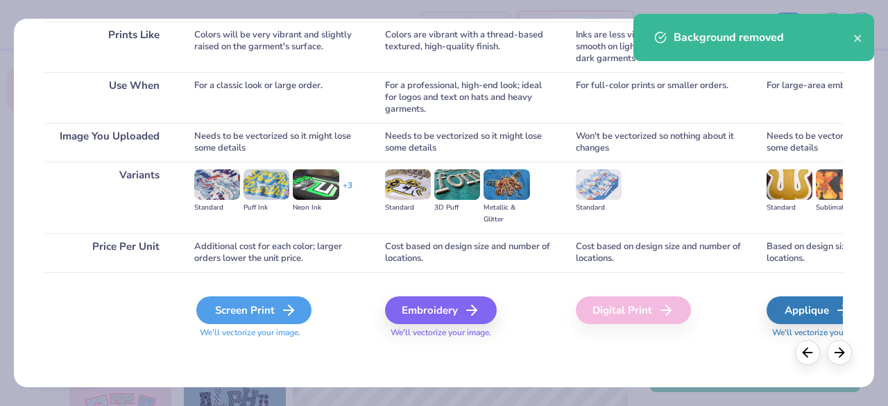
click at [247, 314] on div "Screen Print" at bounding box center [253, 310] width 115 height 28
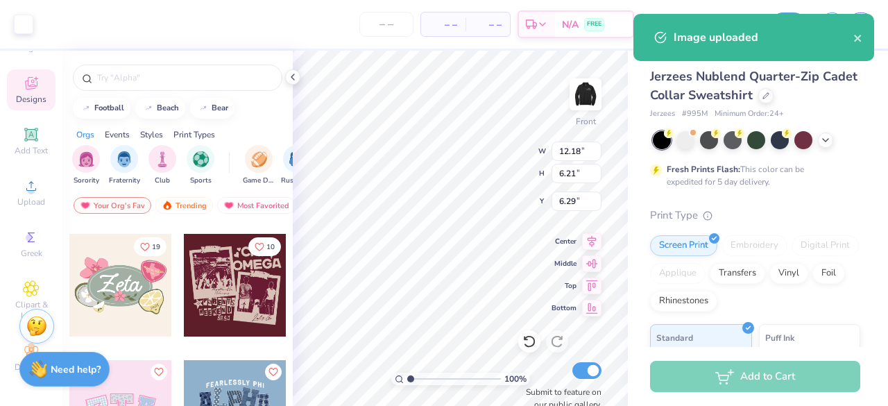
type input "6.29"
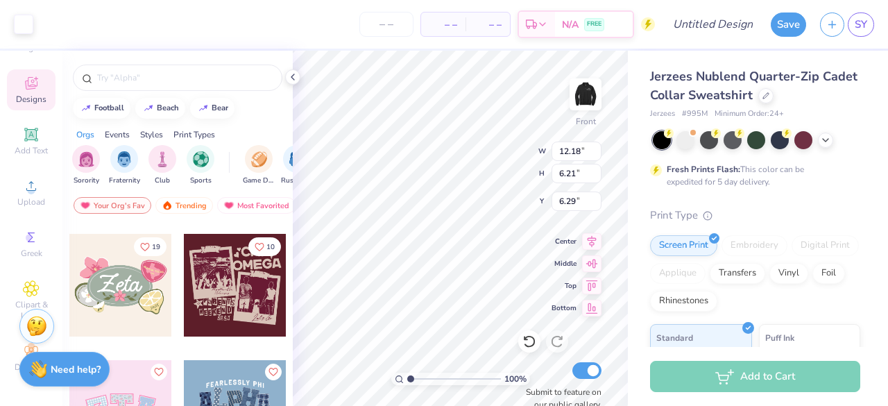
type input "13.64"
type input "6.95"
type input "5.55"
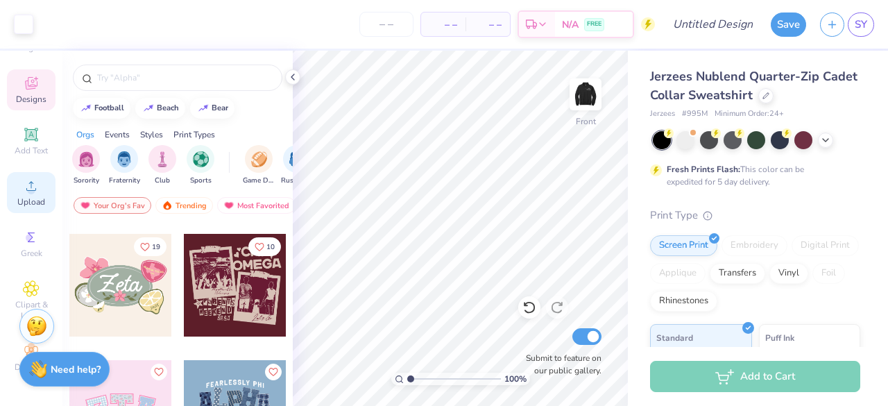
click at [17, 178] on div "Upload" at bounding box center [31, 192] width 49 height 41
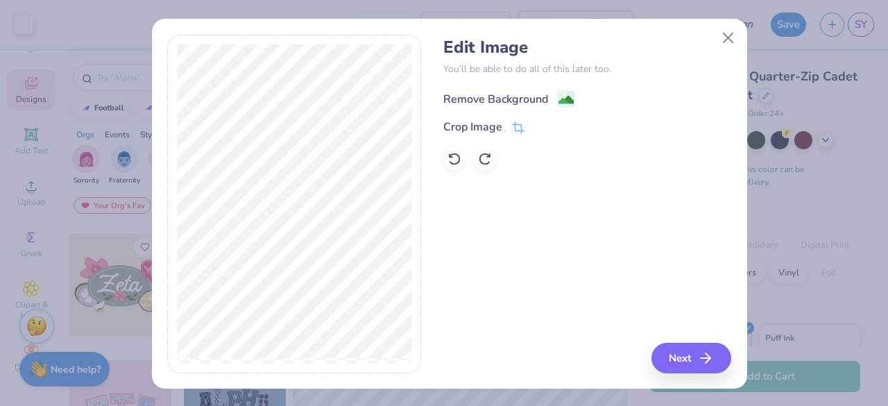
click at [490, 101] on div "Remove Background" at bounding box center [495, 99] width 105 height 17
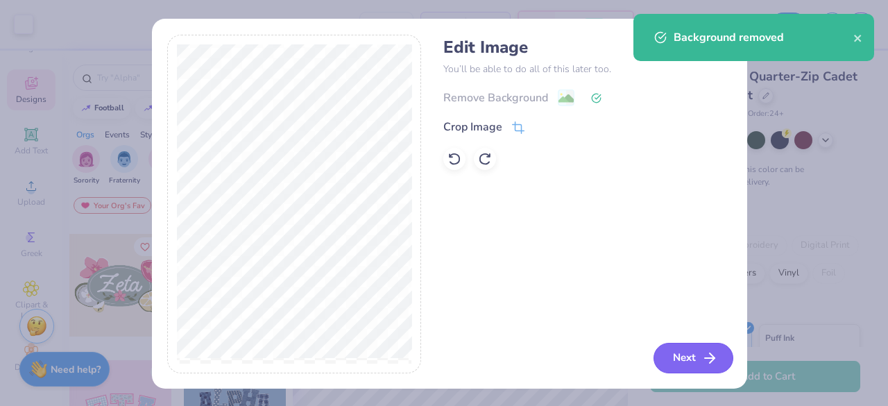
click at [702, 360] on icon "button" at bounding box center [710, 358] width 17 height 17
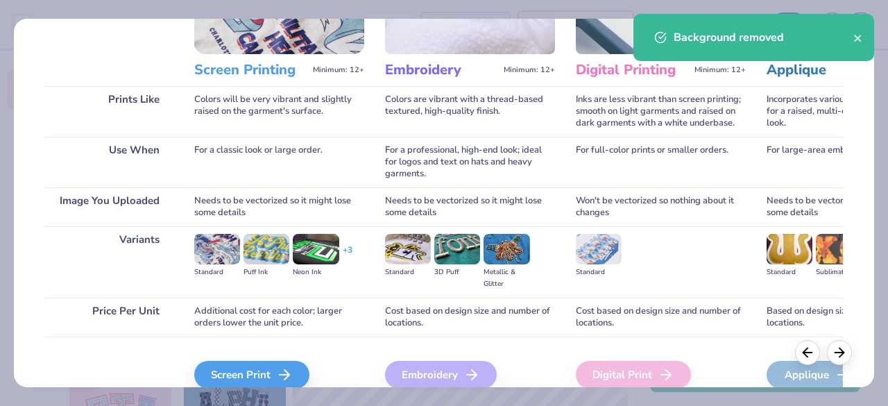
scroll to position [171, 0]
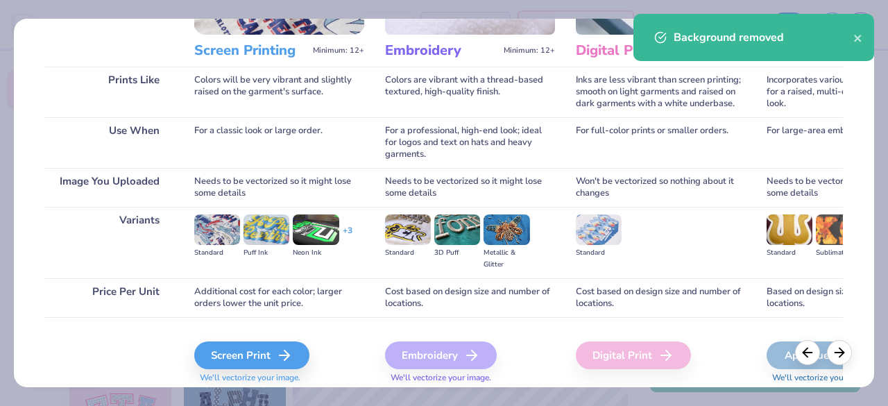
click at [269, 371] on div "Screen Print We'll vectorize your image." at bounding box center [279, 362] width 170 height 42
click at [262, 349] on div "Screen Print" at bounding box center [253, 355] width 115 height 28
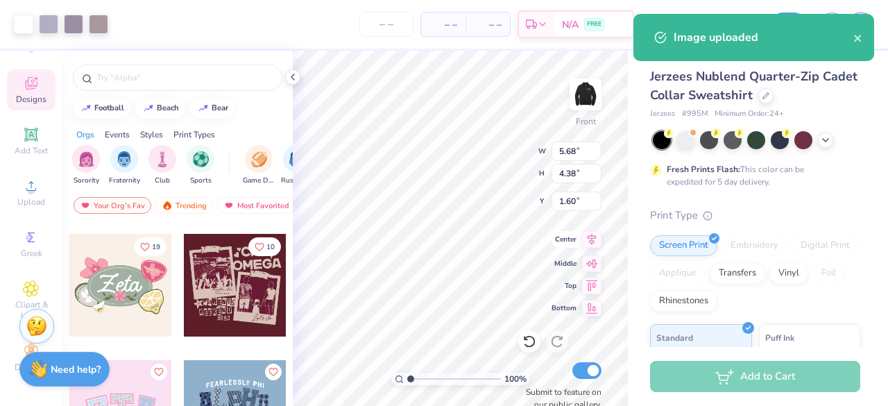
type input "1.60"
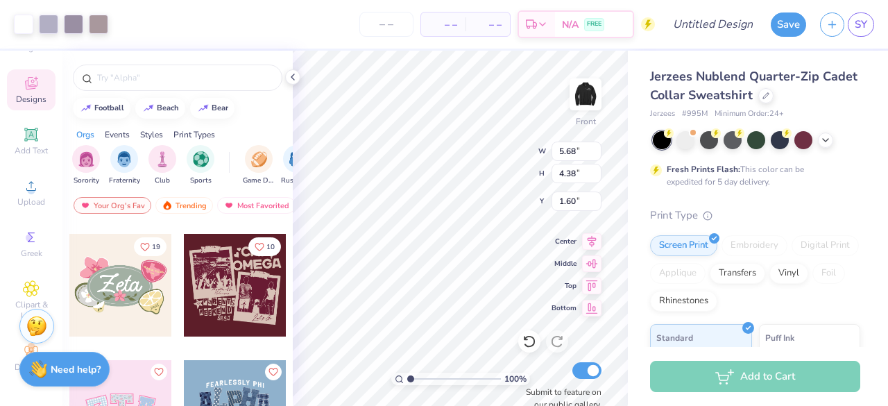
type input "6.98"
type input "5.39"
type input "1.46"
type input "7.47"
type input "2.60"
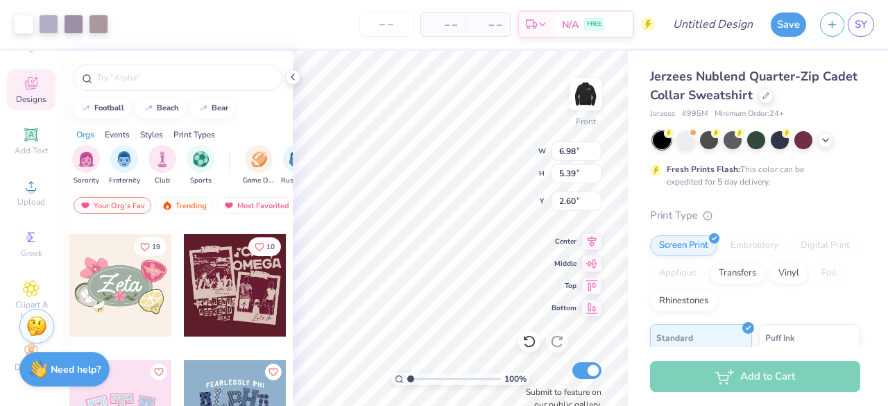
type input "3.00"
type input "2.08"
type input "6.98"
type input "5.39"
type input "2.08"
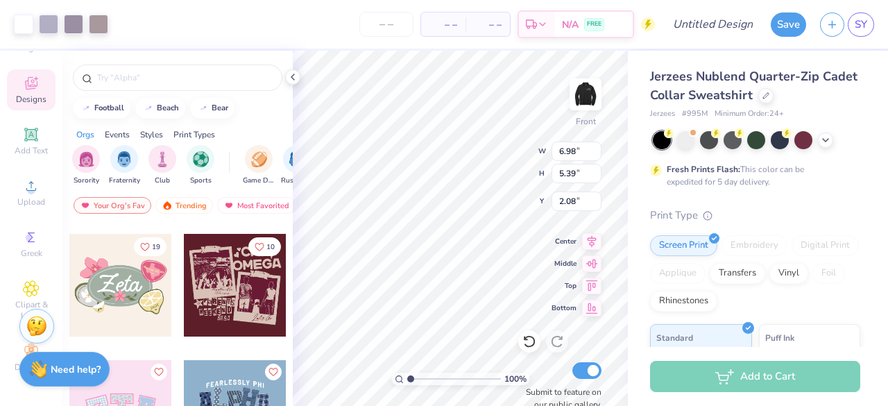
type input "6.21"
type input "4.79"
type input "0.98"
type input "13.64"
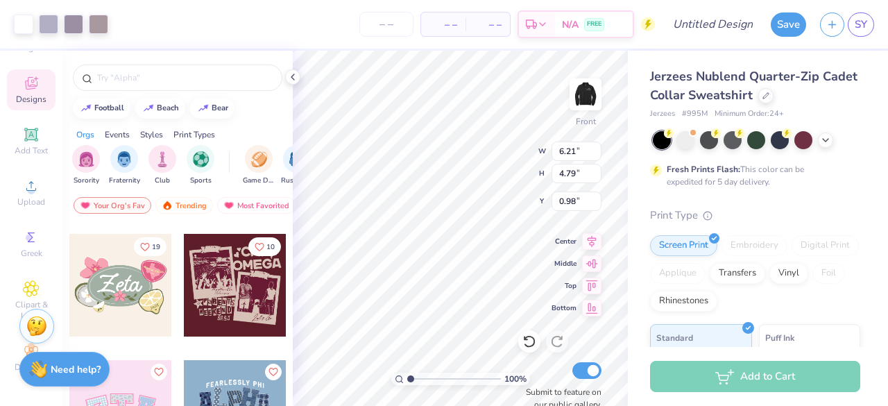
type input "6.95"
type input "6.52"
type input "3.24"
type input "2.50"
type input "11.25"
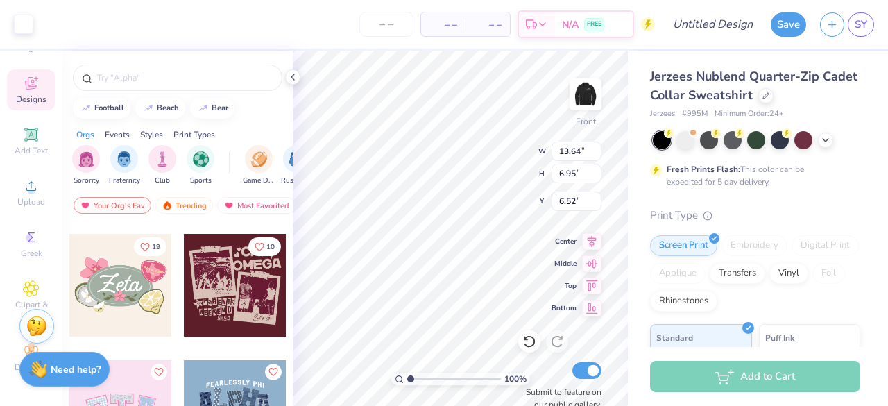
type input "4.81"
type input "10.00"
type input "2.26"
type input "1.74"
type input "10.02"
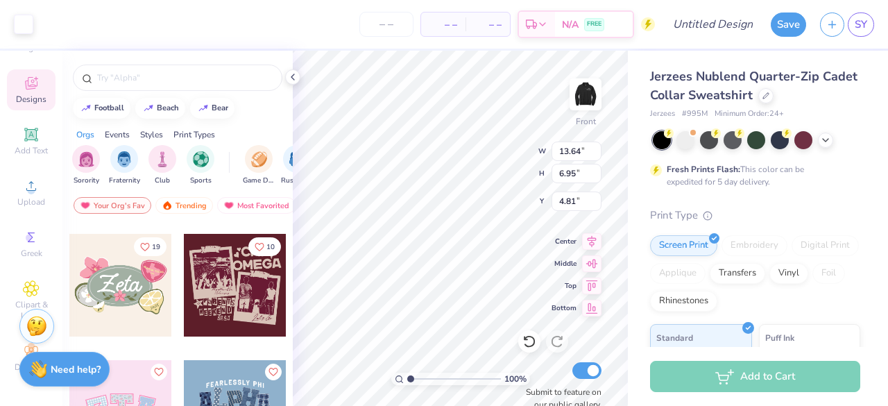
type input "3.00"
type input "8.21"
type input "1.75"
type input "1.35"
type input "8.60"
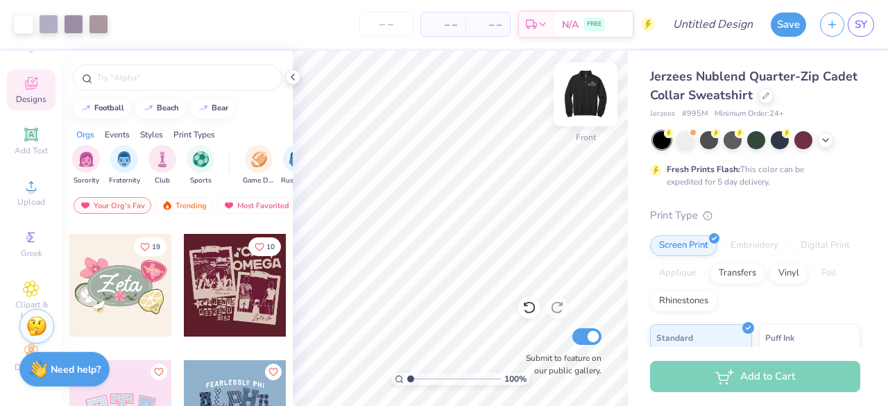
click at [588, 84] on img at bounding box center [586, 95] width 56 height 56
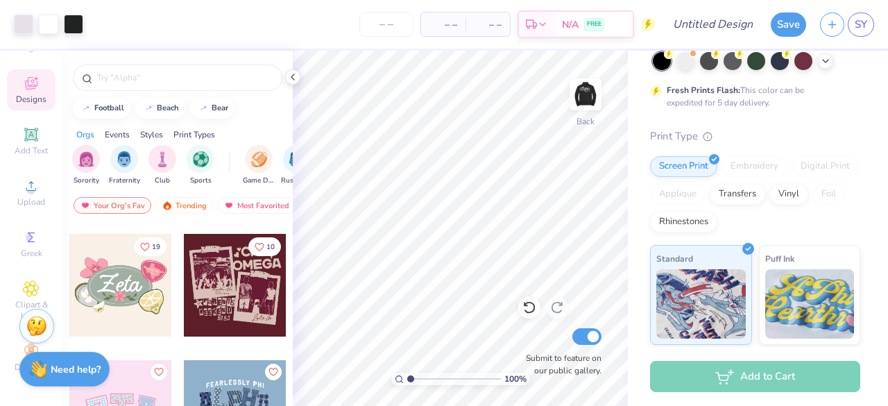
scroll to position [112, 0]
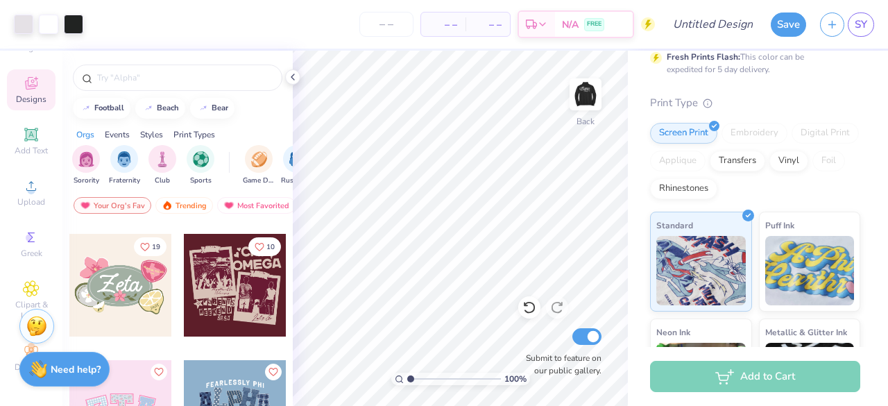
click at [777, 364] on div "Add to Cart" at bounding box center [755, 376] width 210 height 31
click at [781, 381] on div "Add to Cart" at bounding box center [755, 376] width 210 height 31
click at [699, 20] on input "Design Title" at bounding box center [730, 24] width 68 height 28
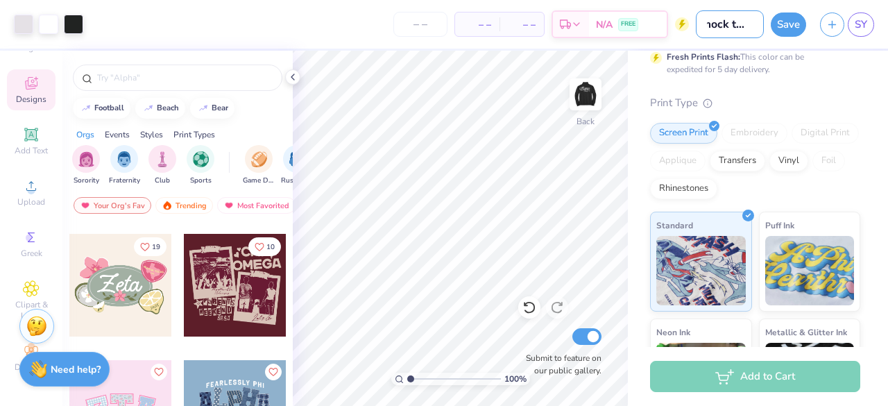
type input "mock trial"
click at [756, 385] on div "Add to Cart" at bounding box center [755, 376] width 210 height 31
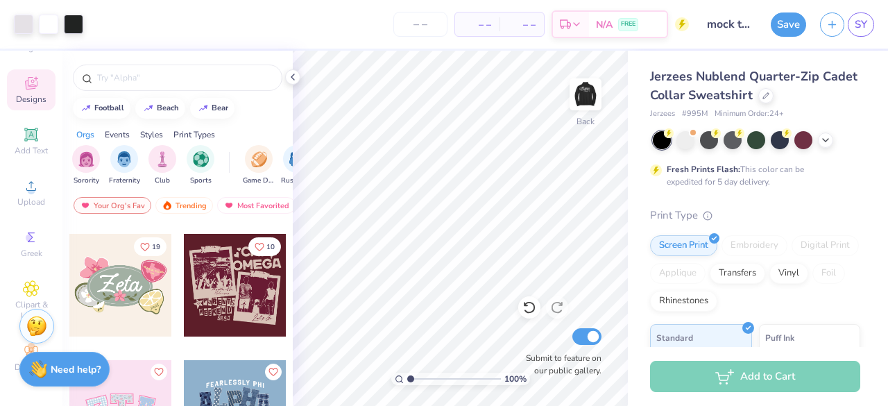
click at [481, 19] on span "– –" at bounding box center [478, 24] width 28 height 15
click at [484, 27] on span "– –" at bounding box center [478, 24] width 28 height 15
click at [533, 27] on span "– –" at bounding box center [522, 24] width 28 height 15
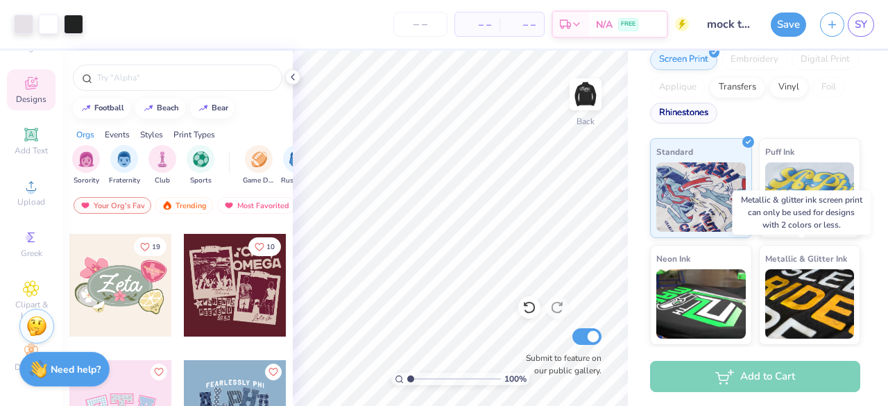
scroll to position [290, 0]
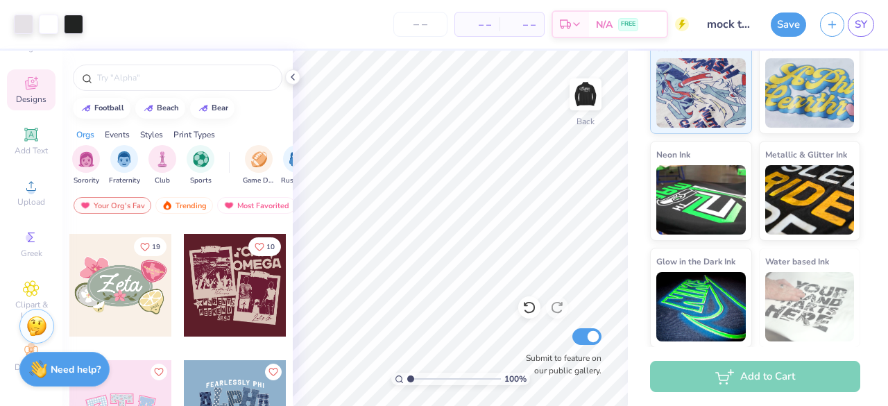
click at [768, 385] on div "Add to Cart" at bounding box center [755, 376] width 210 height 31
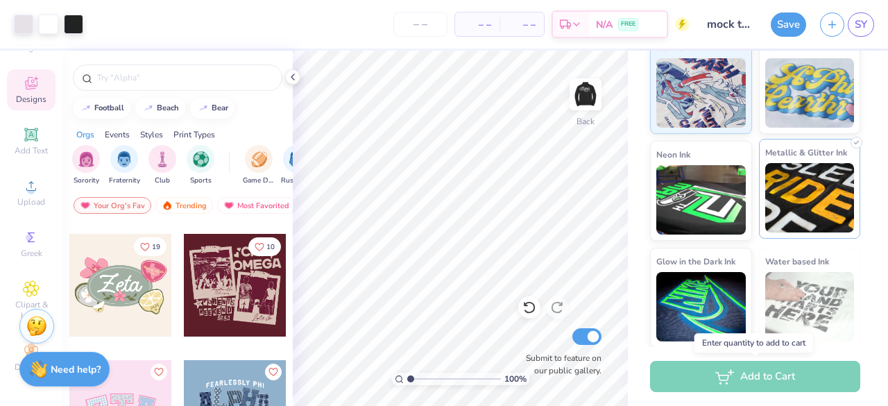
scroll to position [0, 0]
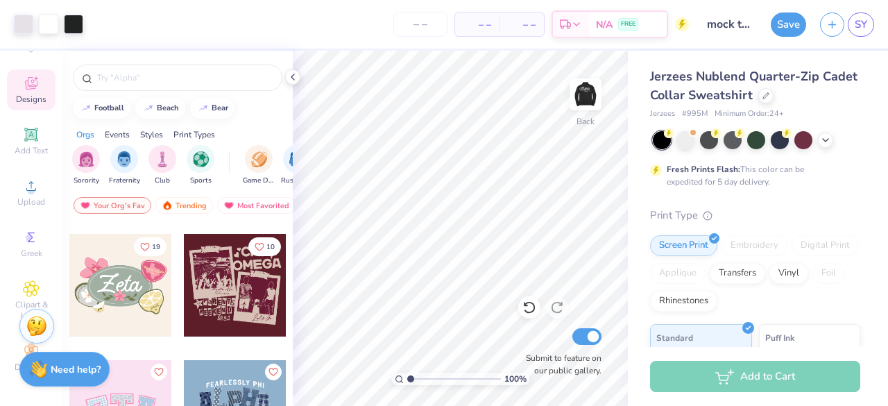
click at [661, 142] on div at bounding box center [662, 140] width 18 height 18
click at [718, 328] on div "Standard" at bounding box center [701, 372] width 102 height 100
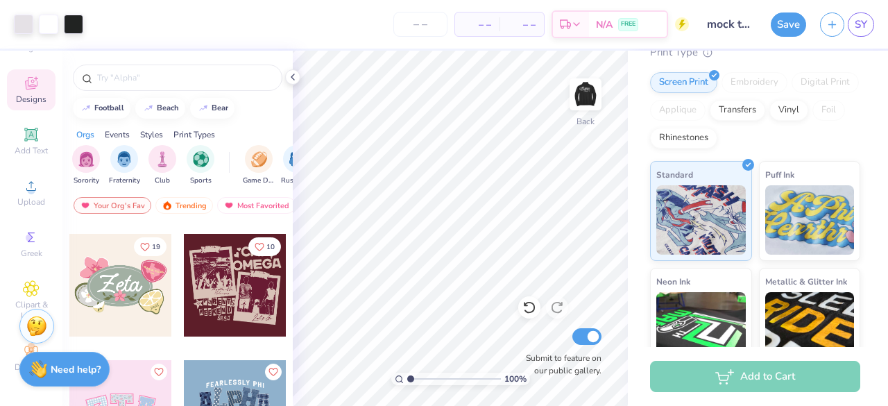
scroll to position [290, 0]
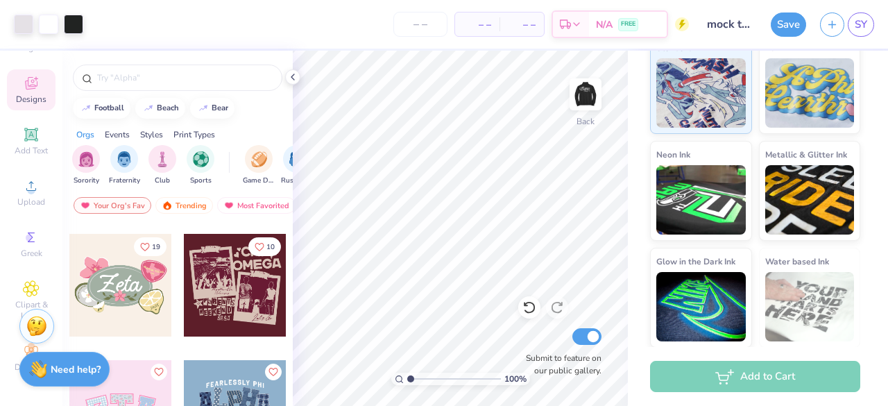
click at [774, 384] on div "Add to Cart" at bounding box center [755, 376] width 210 height 31
click at [44, 20] on div at bounding box center [48, 22] width 19 height 19
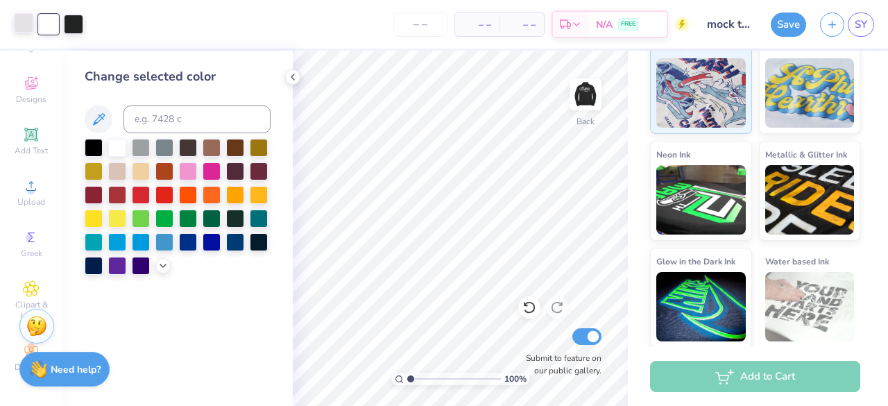
click at [28, 24] on div at bounding box center [23, 22] width 19 height 19
click at [22, 94] on span "Designs" at bounding box center [31, 99] width 31 height 11
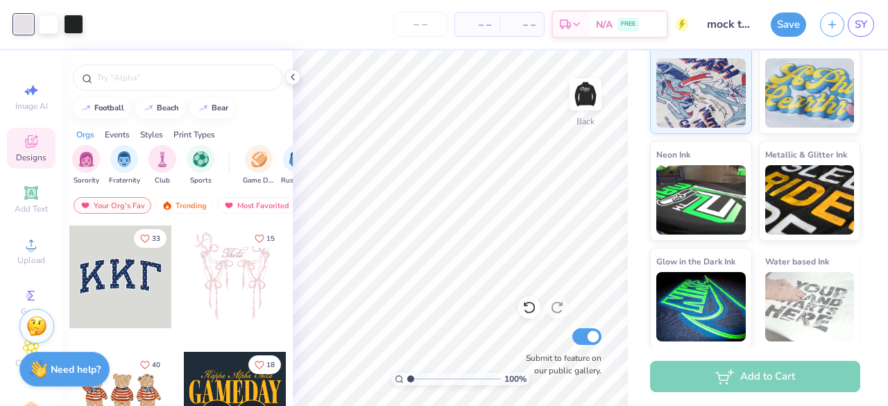
scroll to position [0, 0]
click at [24, 87] on icon at bounding box center [31, 92] width 17 height 17
select select "4"
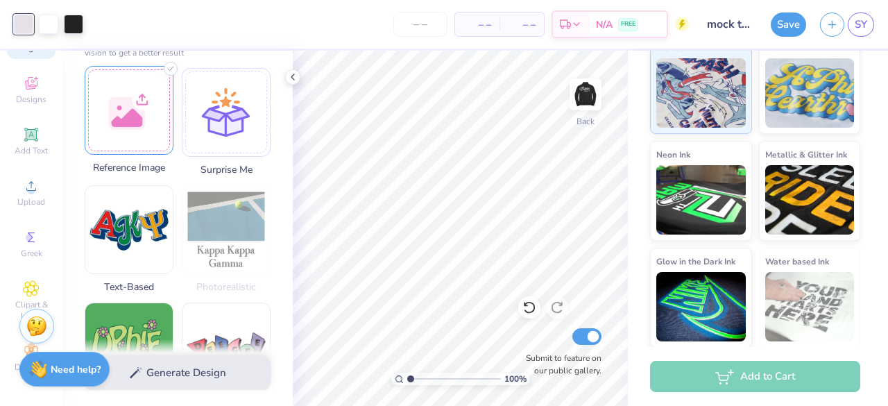
scroll to position [192, 0]
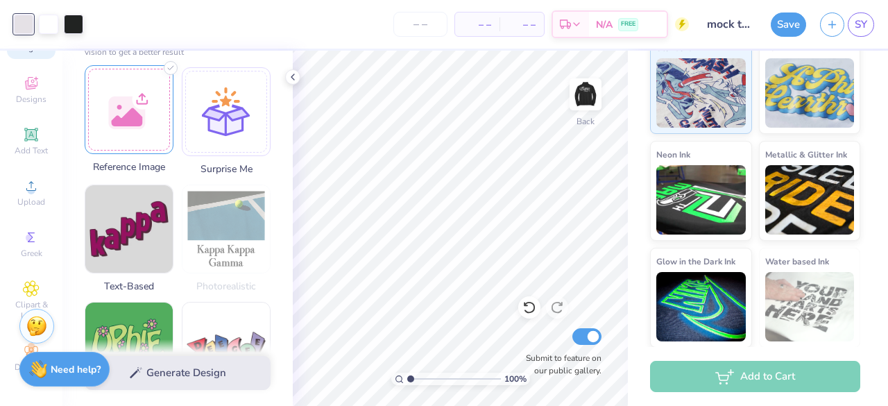
click at [119, 114] on div at bounding box center [129, 109] width 89 height 89
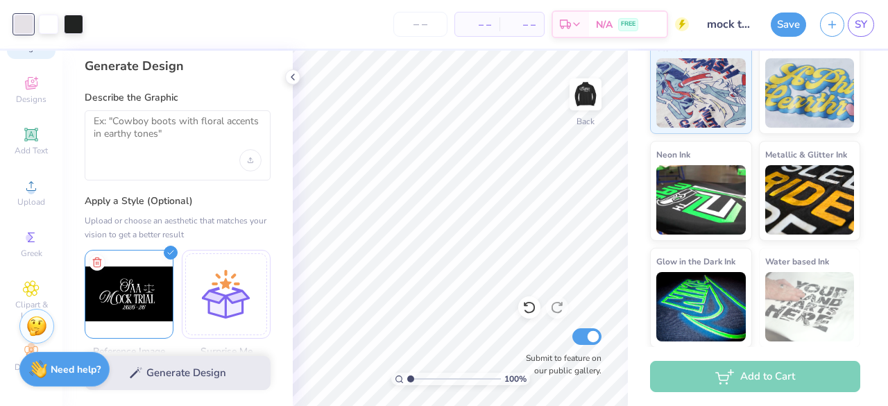
scroll to position [15, 0]
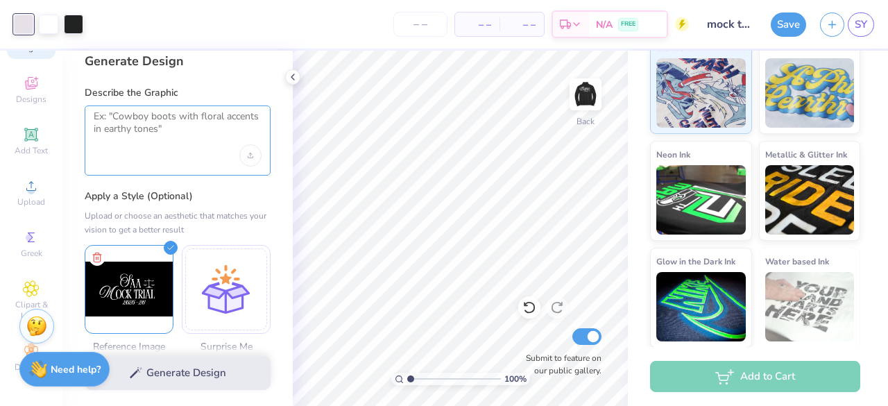
click at [145, 133] on textarea at bounding box center [178, 127] width 168 height 35
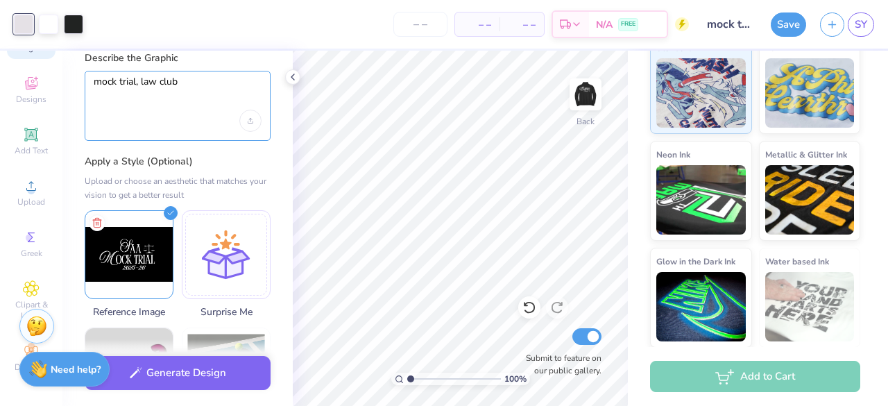
scroll to position [51, 0]
type textarea "mock trial, law club, elegant"
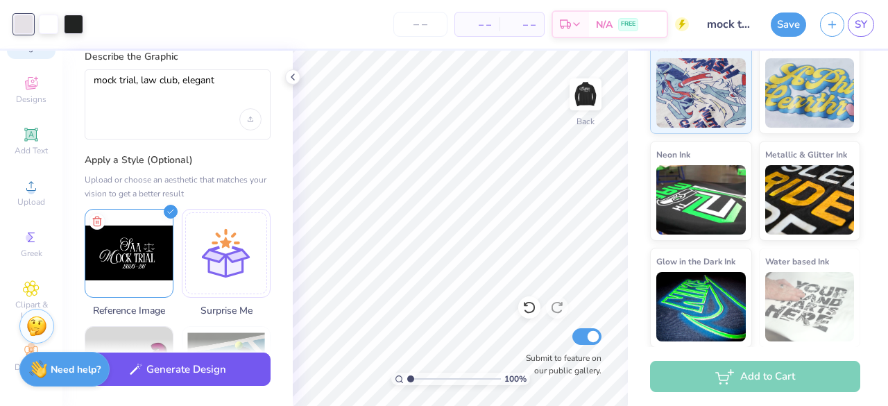
click at [217, 387] on button "Generate Design" at bounding box center [178, 370] width 186 height 34
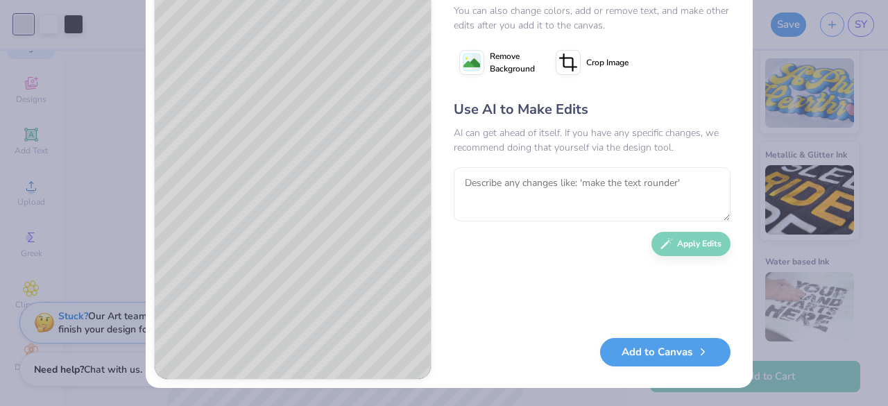
scroll to position [0, 0]
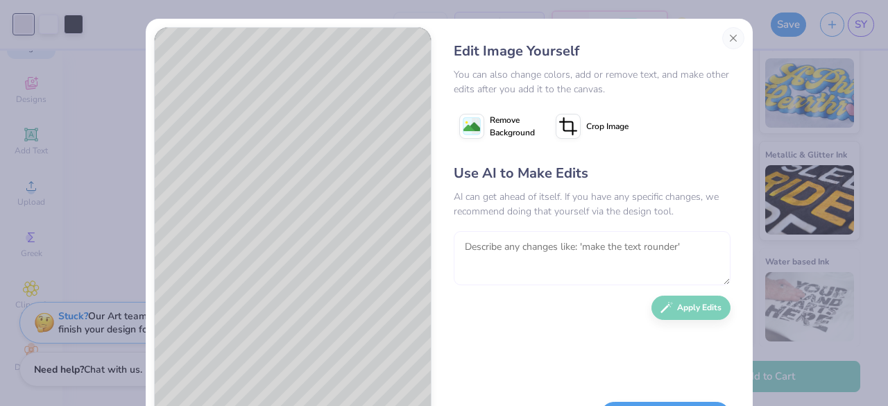
click at [565, 251] on textarea at bounding box center [592, 258] width 277 height 54
type textarea "add SAA Mock Trial [DATE]-[DATE]"
click at [704, 316] on button "Apply Edits" at bounding box center [691, 304] width 79 height 24
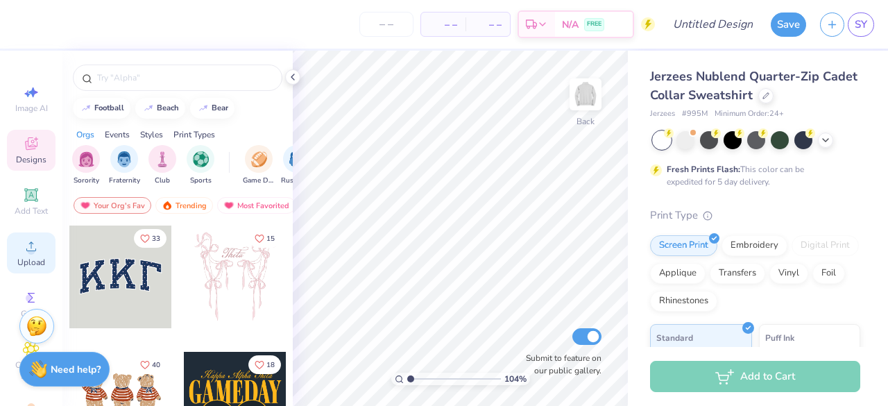
click at [35, 251] on div "Upload" at bounding box center [31, 253] width 49 height 41
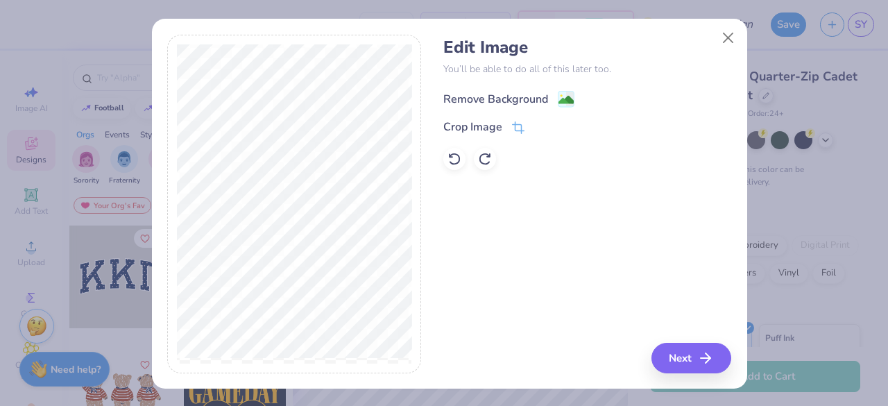
click at [487, 96] on div "Remove Background" at bounding box center [495, 99] width 105 height 17
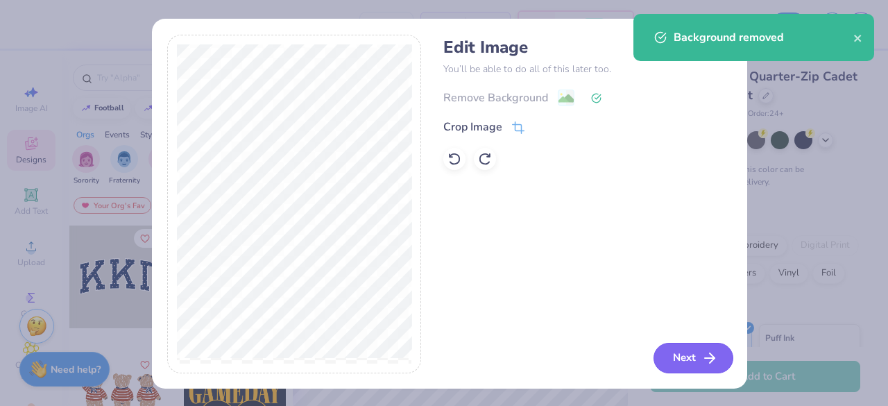
click at [689, 362] on button "Next" at bounding box center [694, 358] width 80 height 31
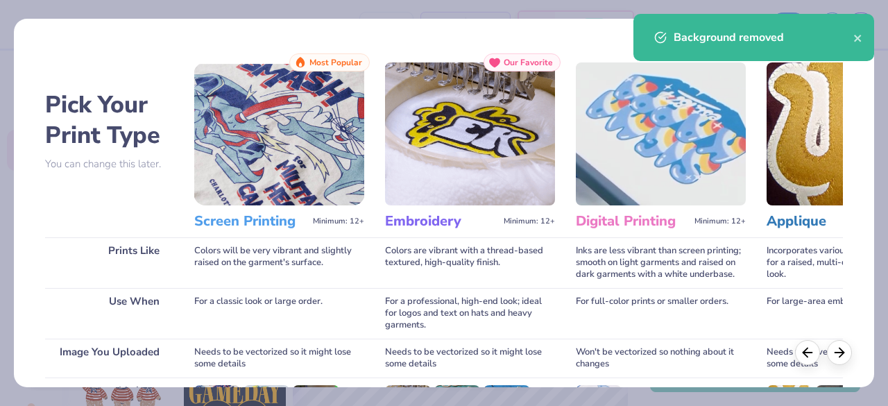
scroll to position [216, 0]
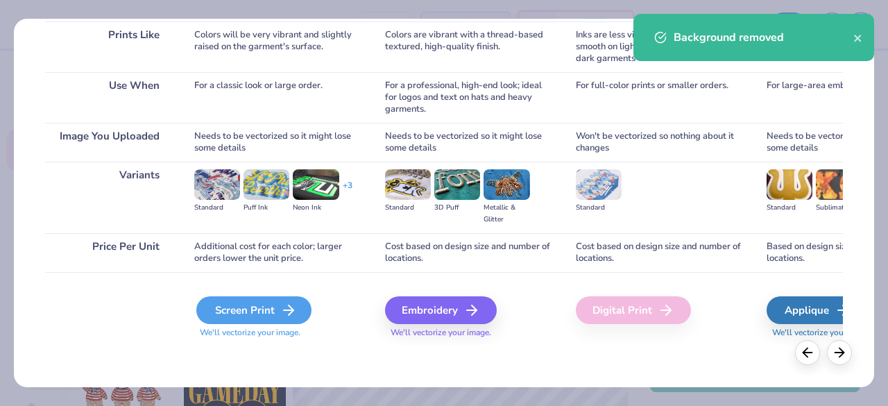
click at [251, 317] on div "Screen Print" at bounding box center [253, 310] width 115 height 28
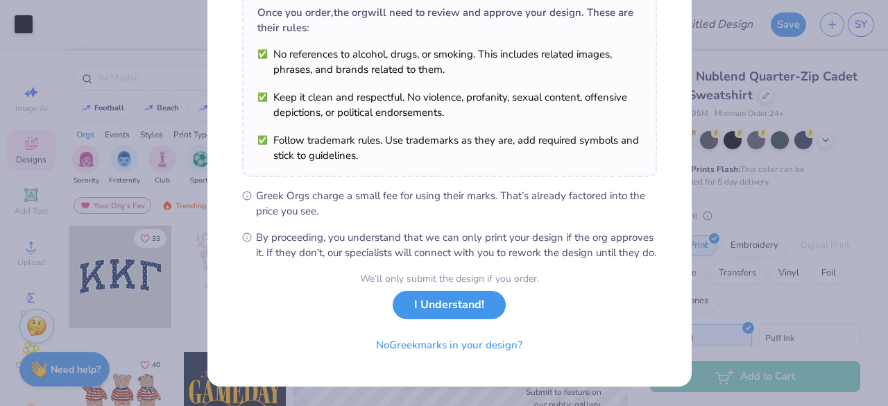
click at [444, 310] on button "I Understand!" at bounding box center [449, 305] width 113 height 28
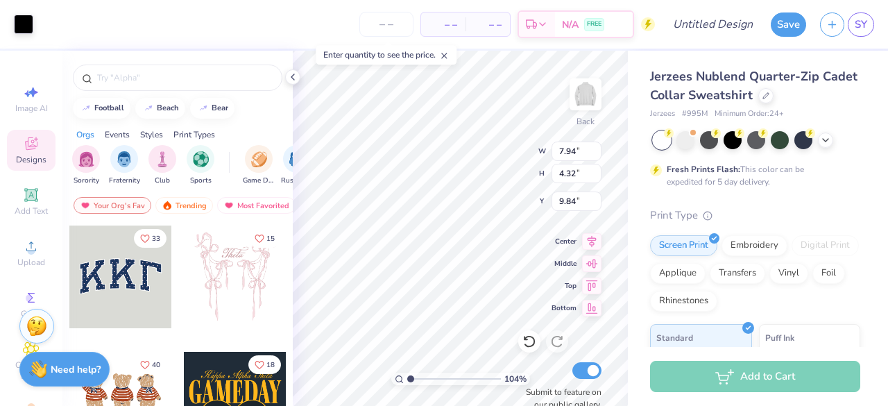
scroll to position [38, 0]
type input "1.03987467489984"
type input "3.93"
type input "2.13"
type input "12.02"
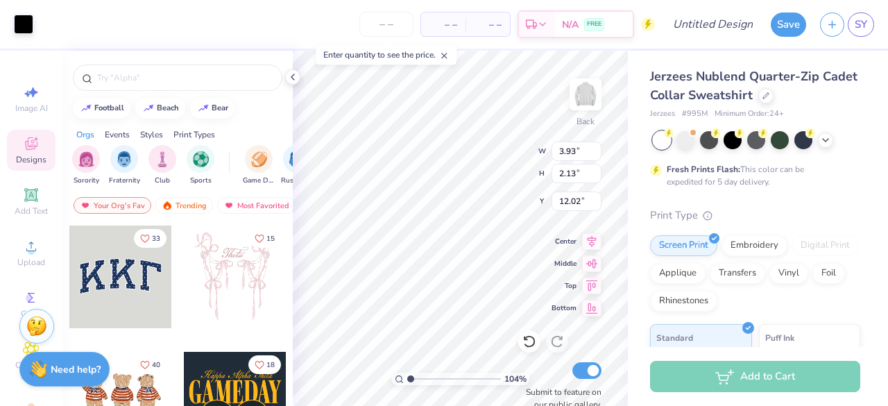
type input "1.03987467489984"
type input "3.00"
type input "1.03987467489984"
type input "3.80"
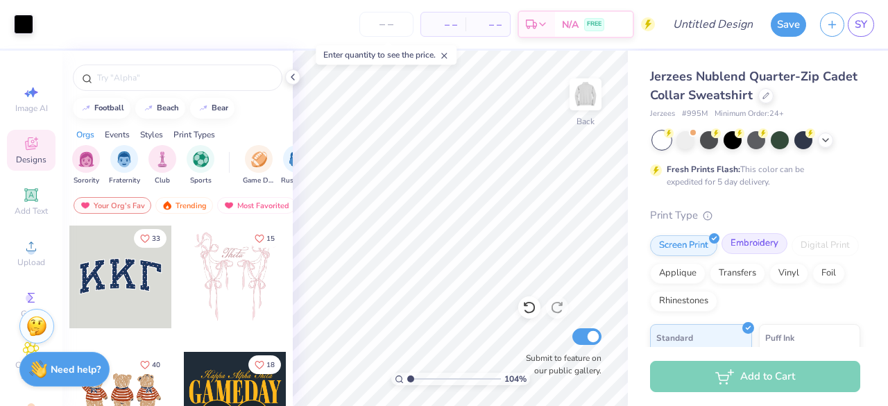
click at [740, 242] on div "Embroidery" at bounding box center [755, 243] width 66 height 21
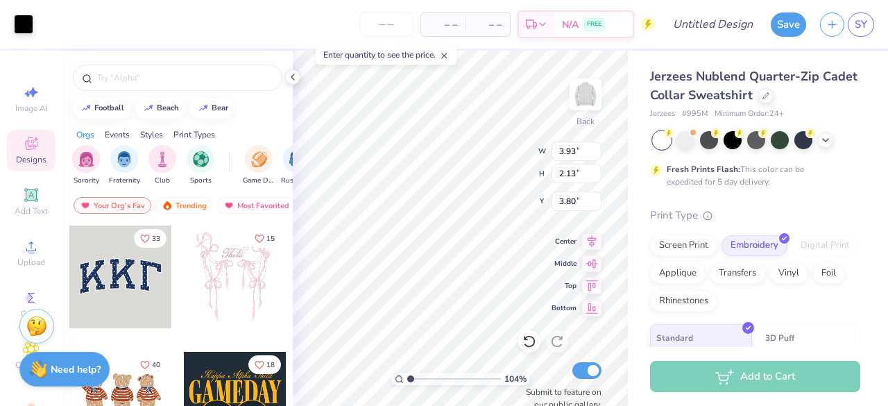
type input "1.03987467489984"
type input "5.34"
type input "2.90"
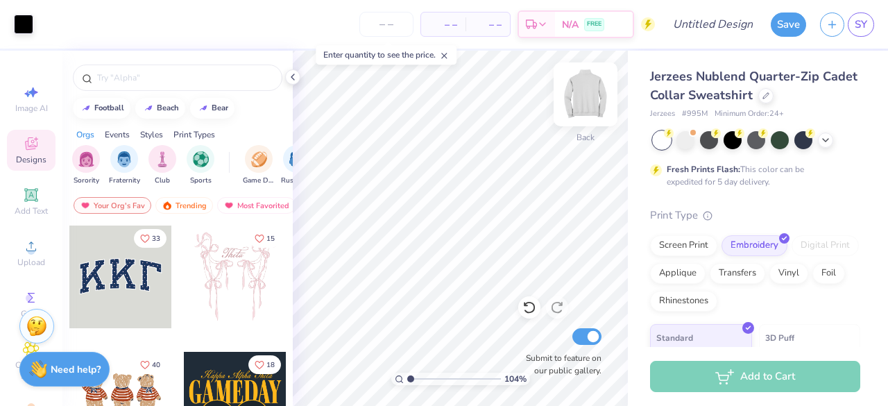
click at [589, 94] on img at bounding box center [586, 95] width 56 height 56
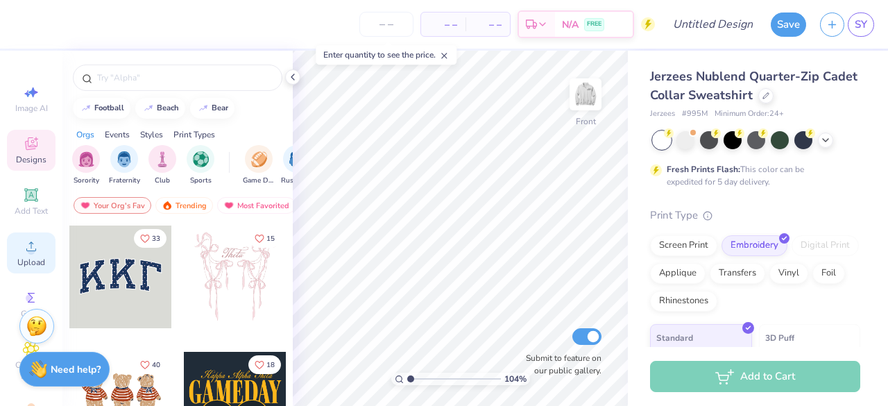
click at [27, 252] on circle at bounding box center [31, 251] width 8 height 8
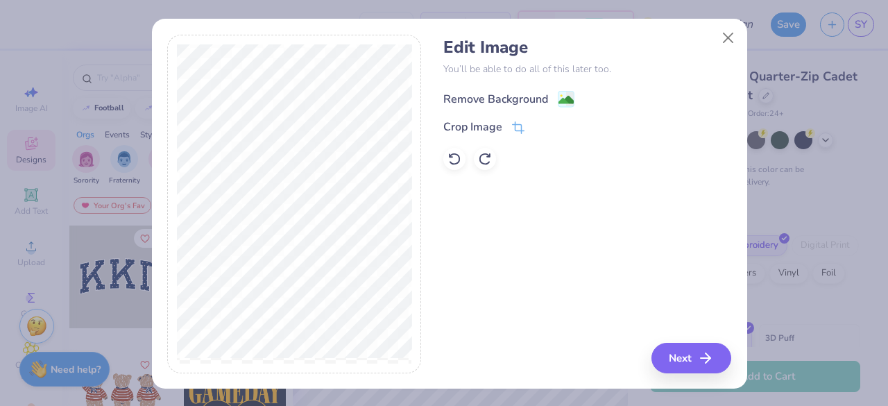
click at [524, 98] on div "Remove Background" at bounding box center [495, 99] width 105 height 17
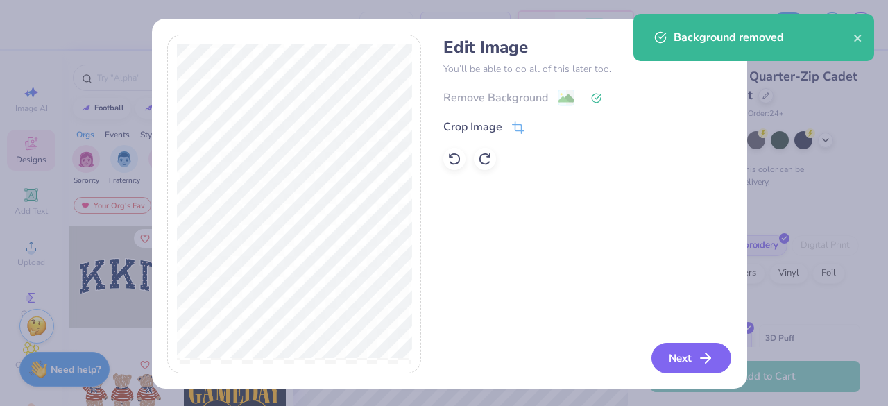
click at [700, 352] on icon "button" at bounding box center [706, 358] width 17 height 17
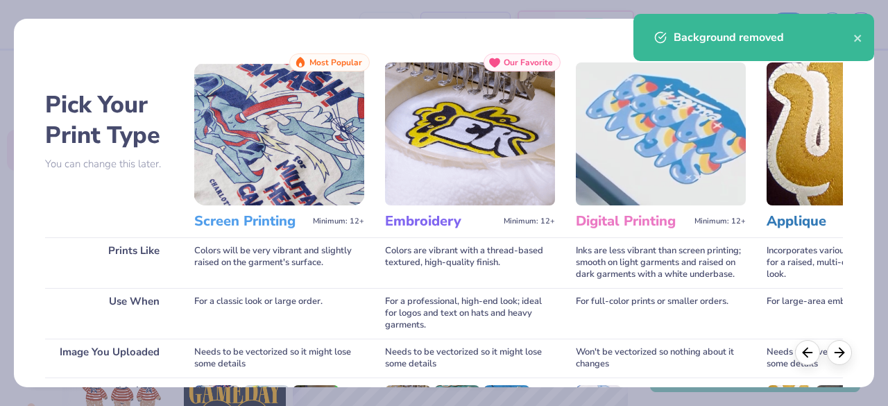
scroll to position [216, 0]
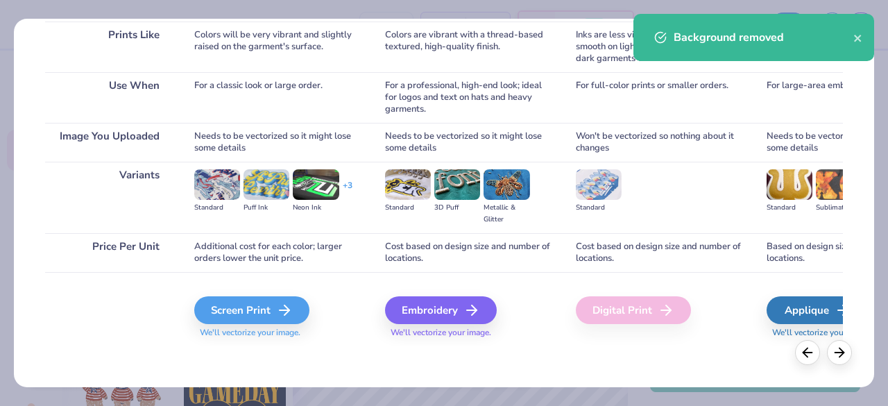
click at [240, 324] on div "Screen Print We'll vectorize your image." at bounding box center [279, 317] width 170 height 42
click at [244, 320] on div "Screen Print" at bounding box center [253, 310] width 115 height 28
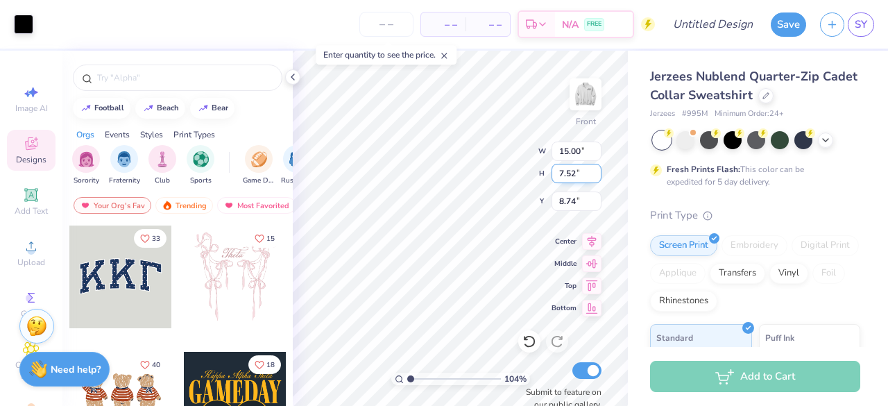
type input "1.03987467489984"
type input "4.16"
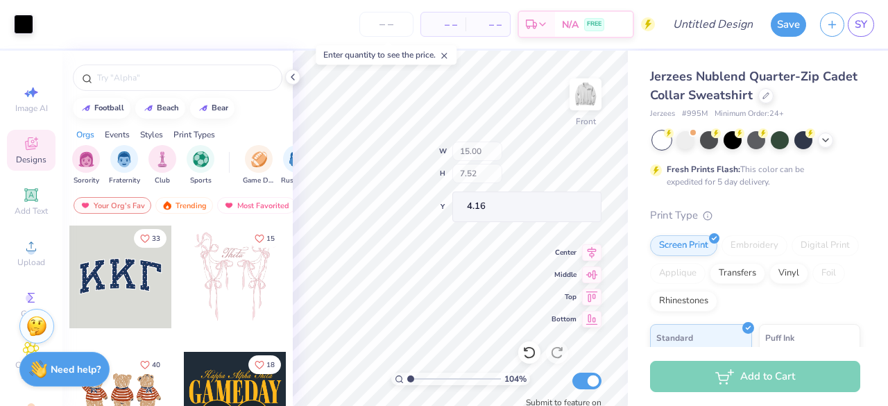
click at [554, 246] on div "104 % Front W 15.00 H 7.52 Y 4.16 Center Middle Top Bottom Submit to feature on…" at bounding box center [460, 228] width 335 height 355
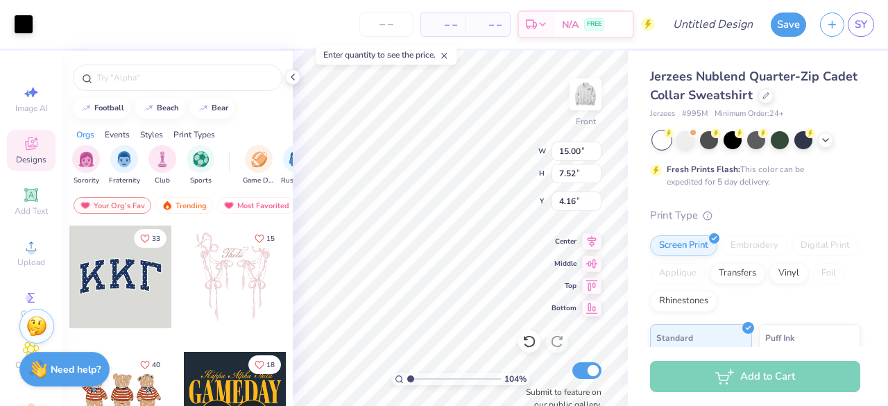
type input "1.03987467489984"
type input "14.06"
type input "7.05"
type input "4.64"
type input "1.03987467489984"
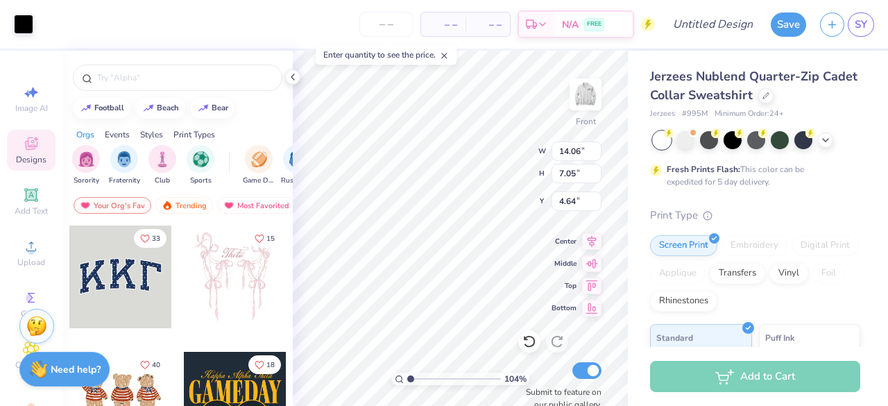
type input "4.82"
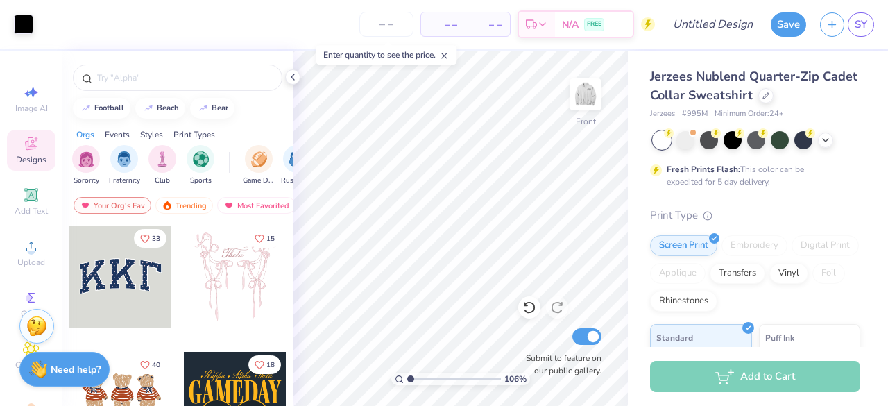
type input "1"
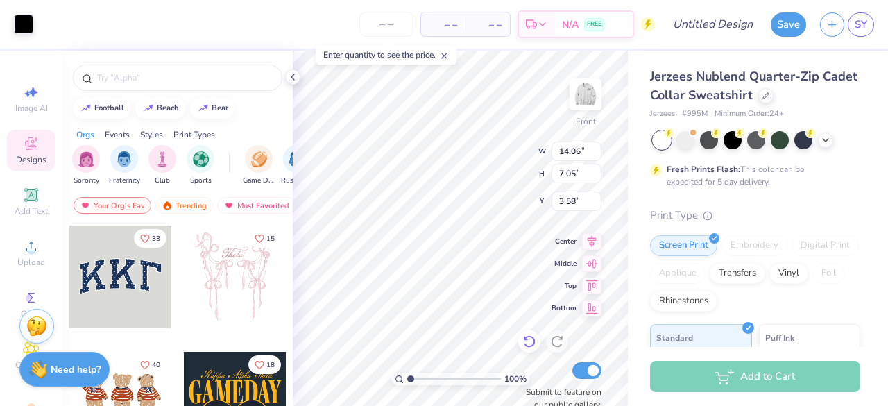
type input "3.58"
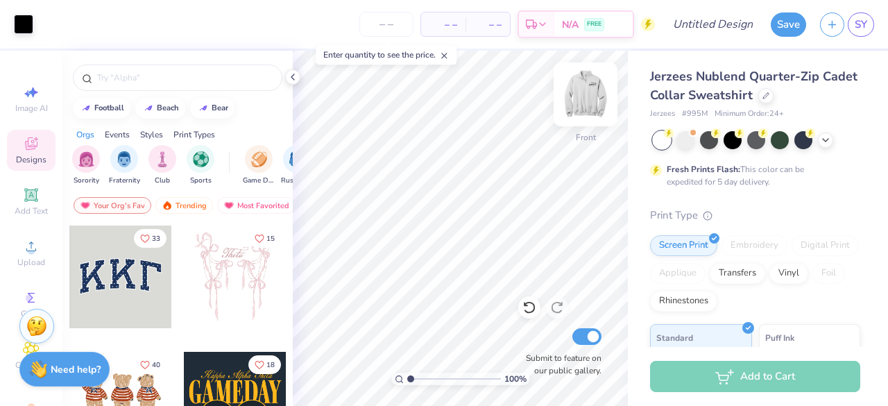
click at [582, 99] on img at bounding box center [586, 95] width 56 height 56
click at [591, 99] on img at bounding box center [586, 95] width 56 height 56
